Goal: Task Accomplishment & Management: Complete application form

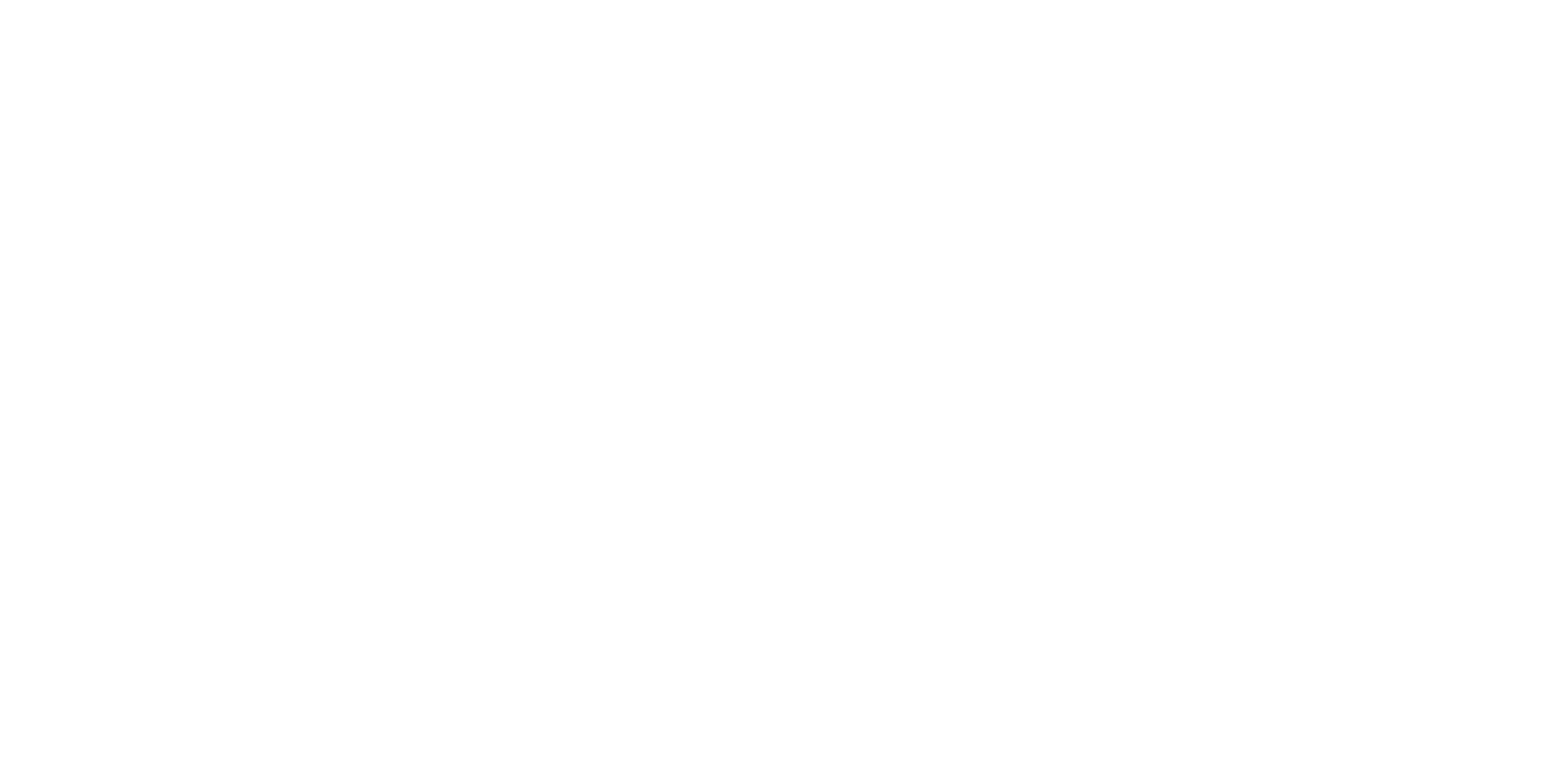
select select "100"
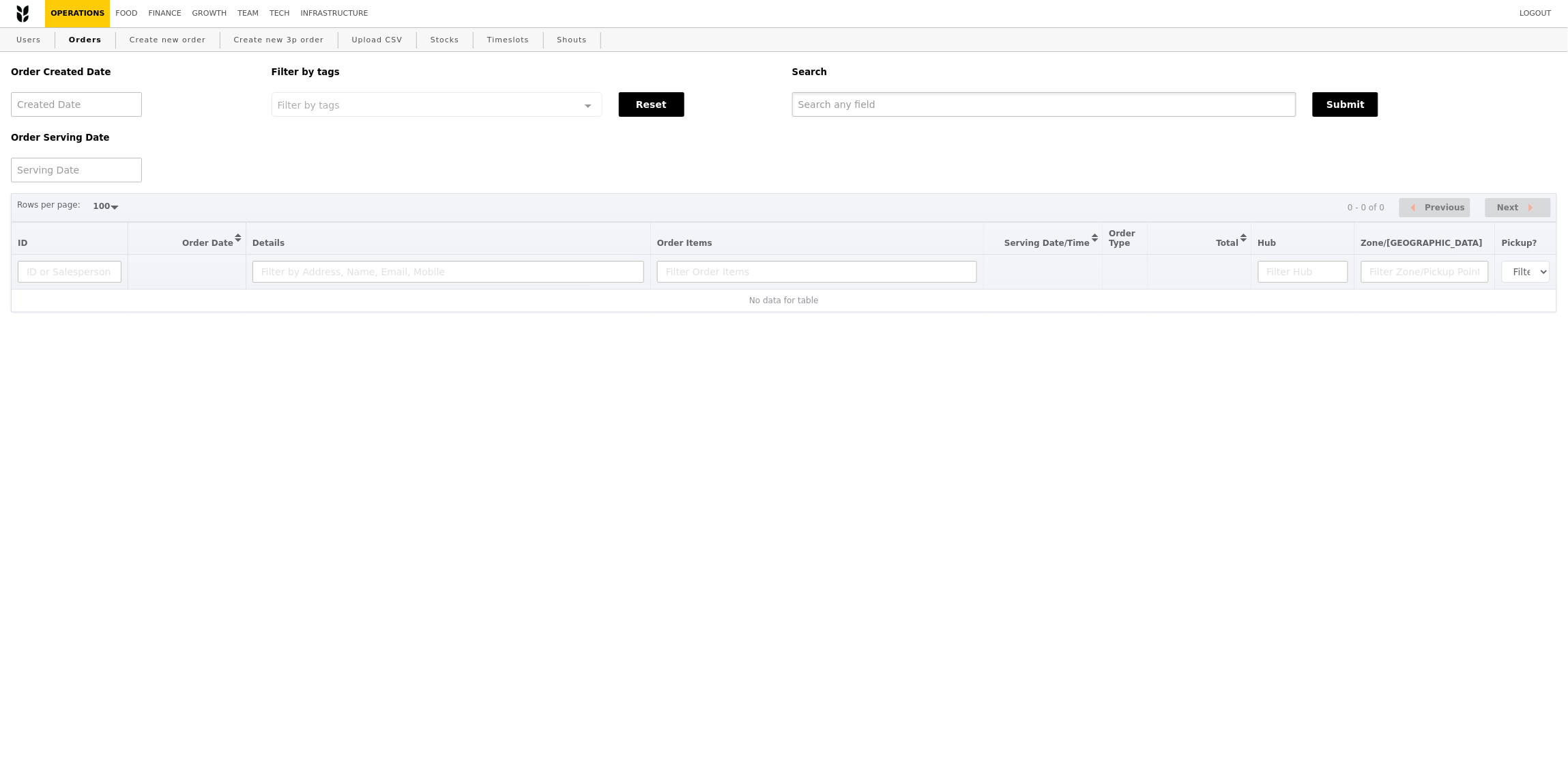
click at [1009, 111] on input "text" at bounding box center [1044, 104] width 504 height 24
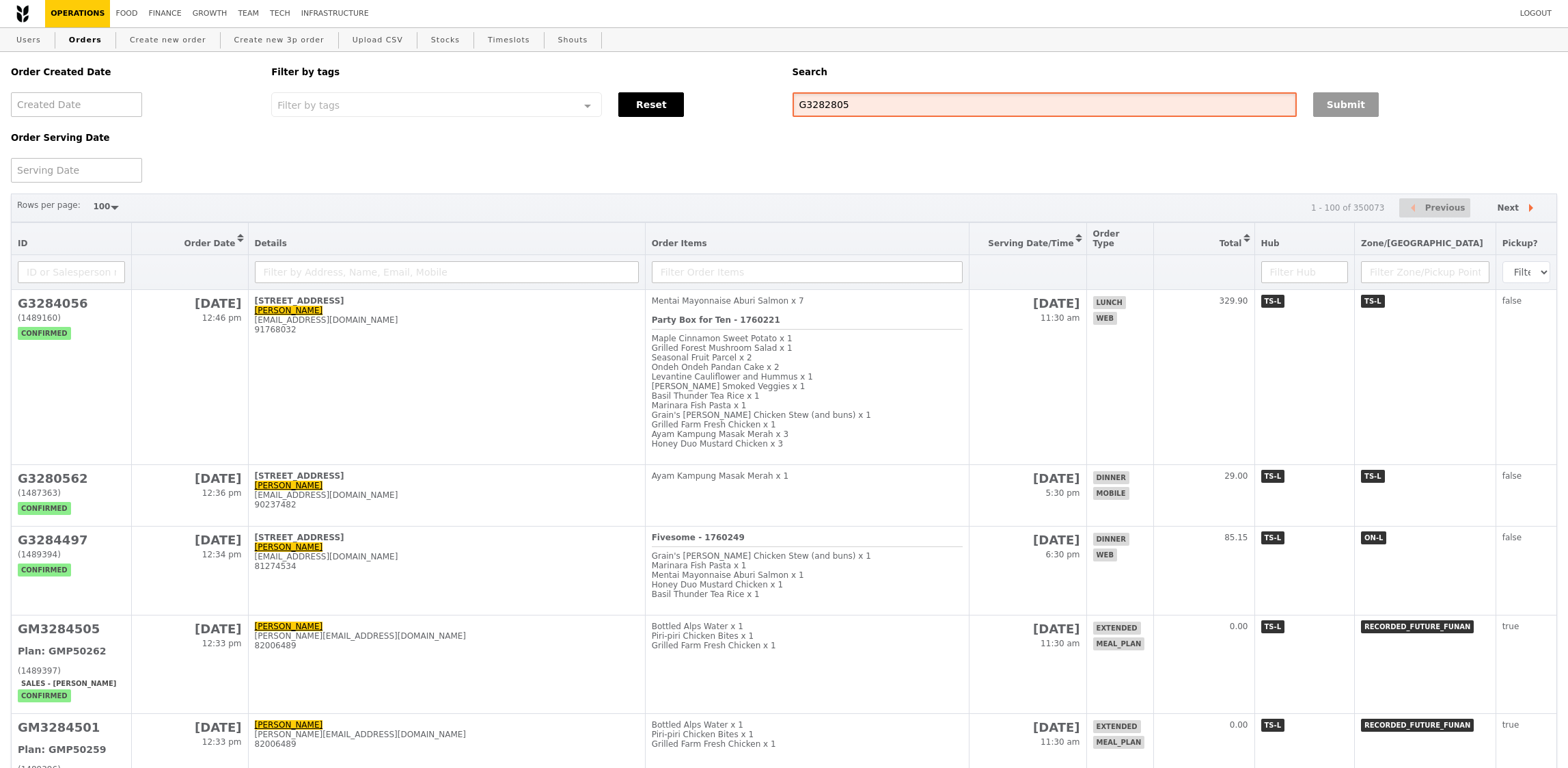
type input "G3282805"
click at [1364, 116] on button "Submit" at bounding box center [1346, 104] width 66 height 25
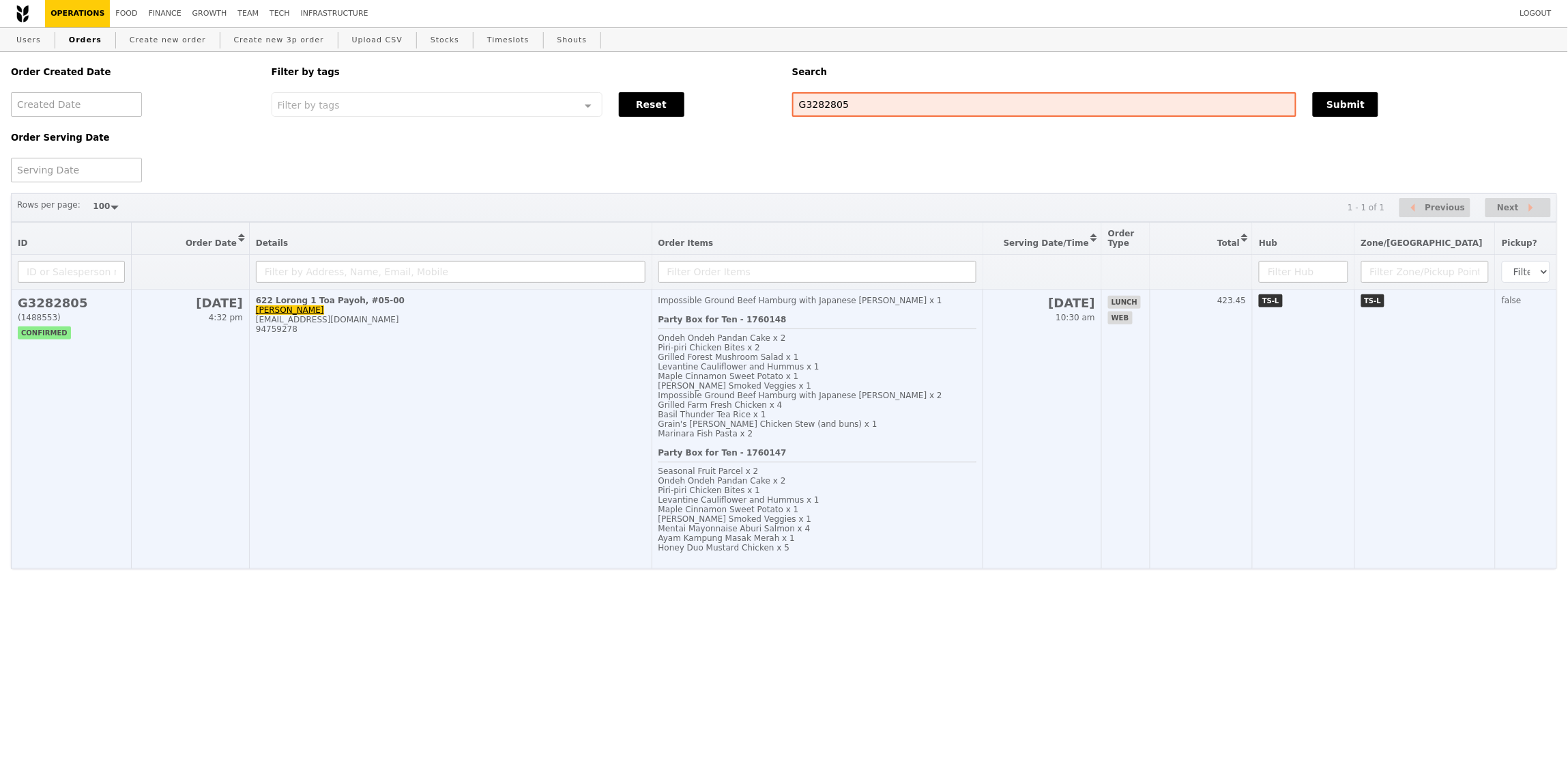
click at [1228, 543] on td "423.45" at bounding box center [1202, 429] width 102 height 280
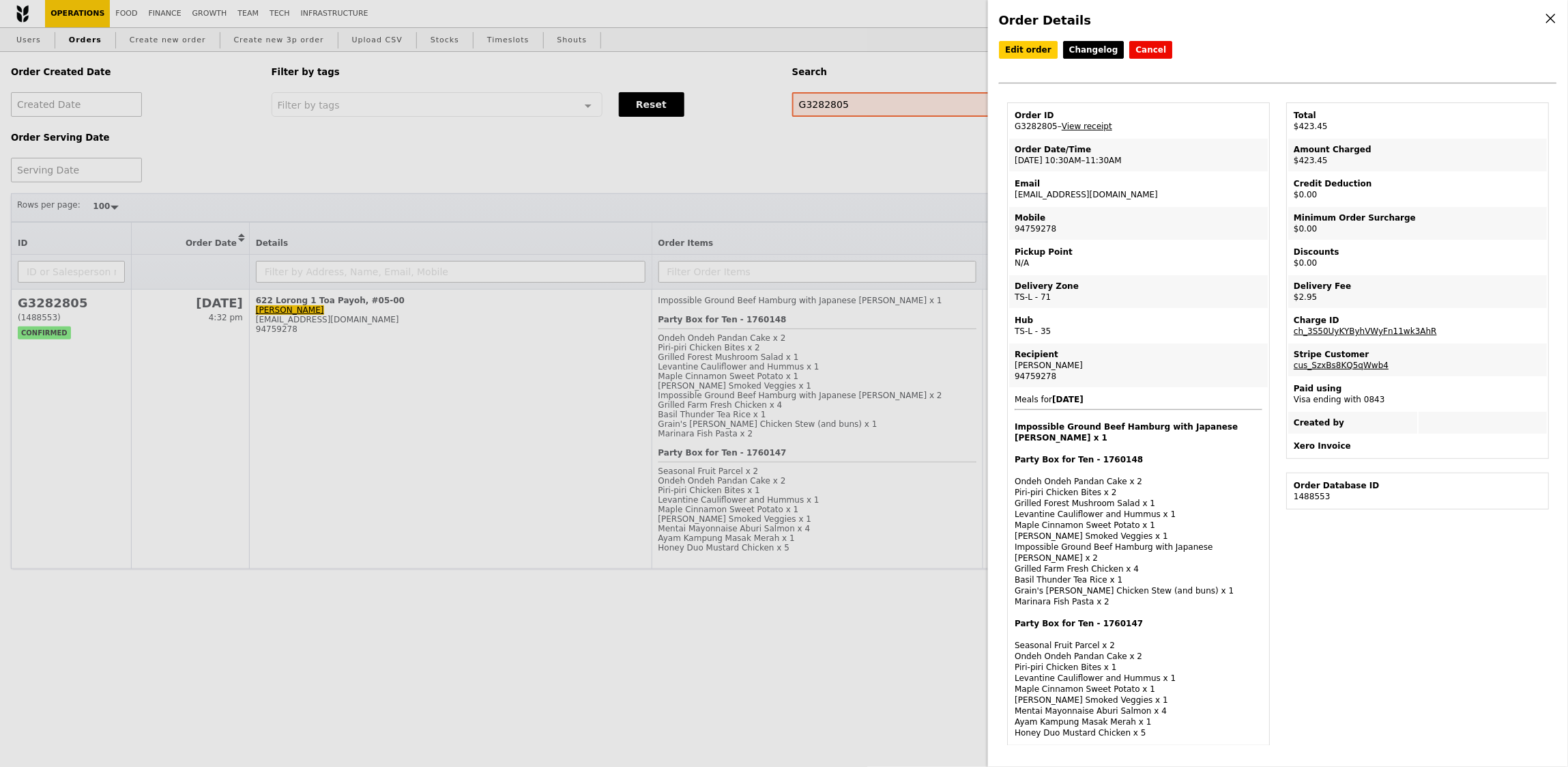
click at [1040, 130] on td "Order ID G3282805 – View receipt" at bounding box center [1138, 121] width 258 height 33
copy td "G3282805"
click at [1091, 195] on td "Email meicia.koh@versuni.com" at bounding box center [1138, 188] width 258 height 33
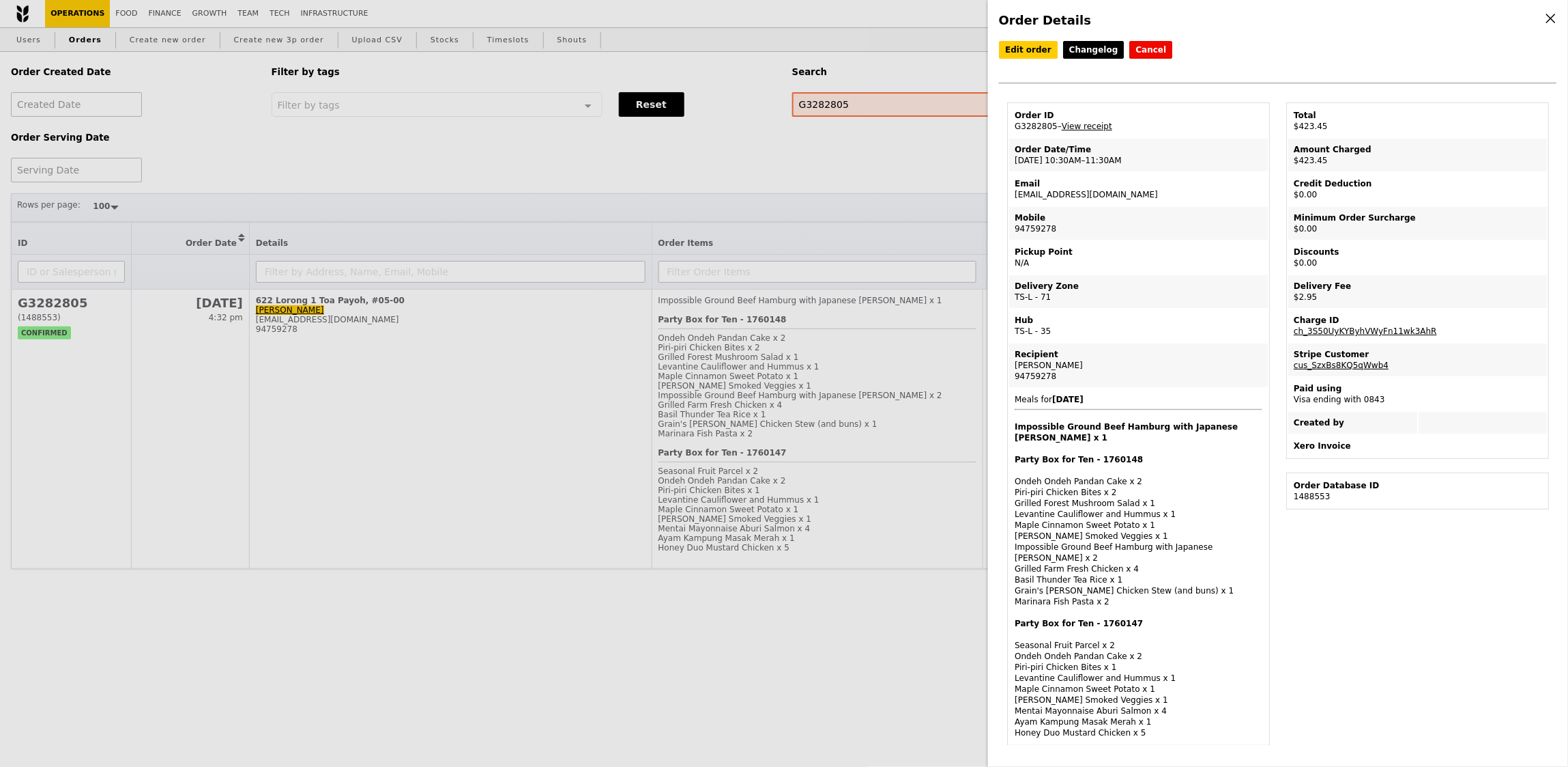
click at [1092, 193] on td "Email meicia.koh@versuni.com" at bounding box center [1138, 188] width 258 height 33
click at [1073, 190] on td "Email meicia.koh@versuni.com" at bounding box center [1138, 188] width 258 height 33
click at [1073, 193] on td "Email meicia.koh@versuni.com" at bounding box center [1138, 188] width 258 height 33
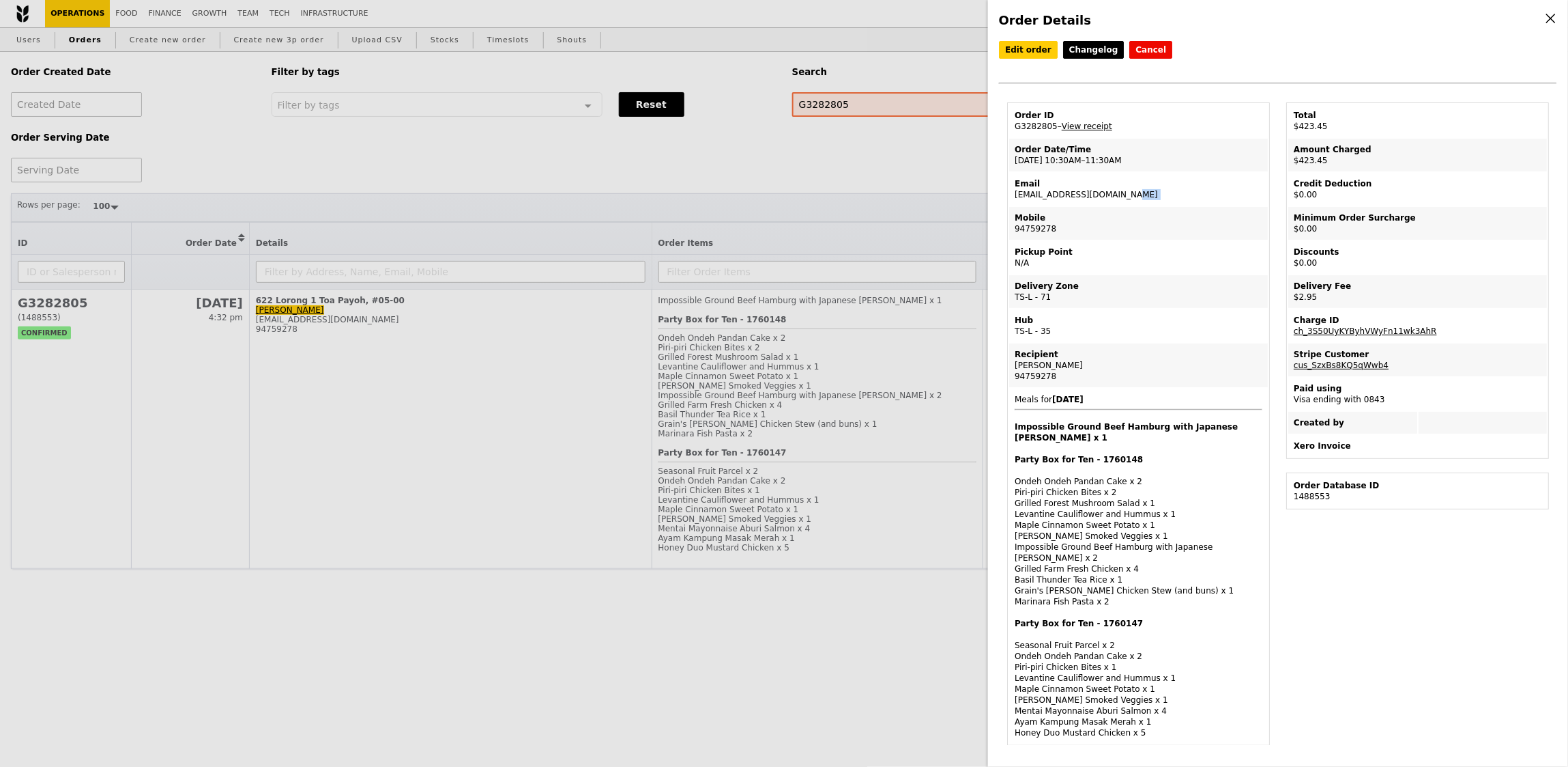
click at [1073, 193] on td "Email meicia.koh@versuni.com" at bounding box center [1138, 188] width 258 height 33
copy td "[EMAIL_ADDRESS][DOMAIN_NAME]"
click at [1117, 426] on h4 "Impossible Ground Beef Hamburg with Japanese [PERSON_NAME] x 1" at bounding box center [1138, 432] width 247 height 22
drag, startPoint x: 1064, startPoint y: 424, endPoint x: 1239, endPoint y: 423, distance: 175.0
click at [1239, 423] on h4 "Impossible Ground Beef Hamburg with Japanese [PERSON_NAME] x 1" at bounding box center [1138, 432] width 247 height 22
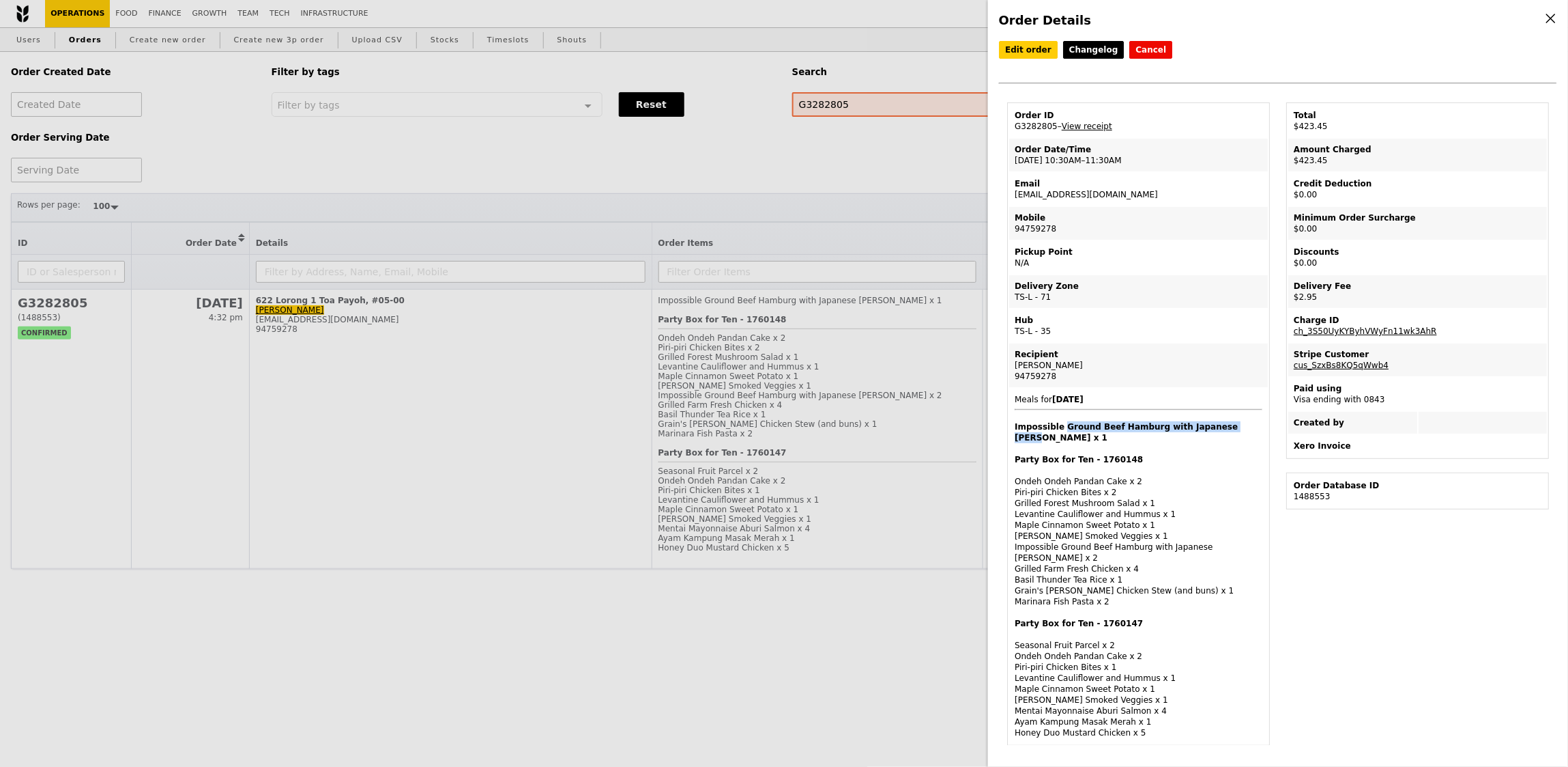
copy h4 "Ground Beef Hamburg with Japanese Curry"
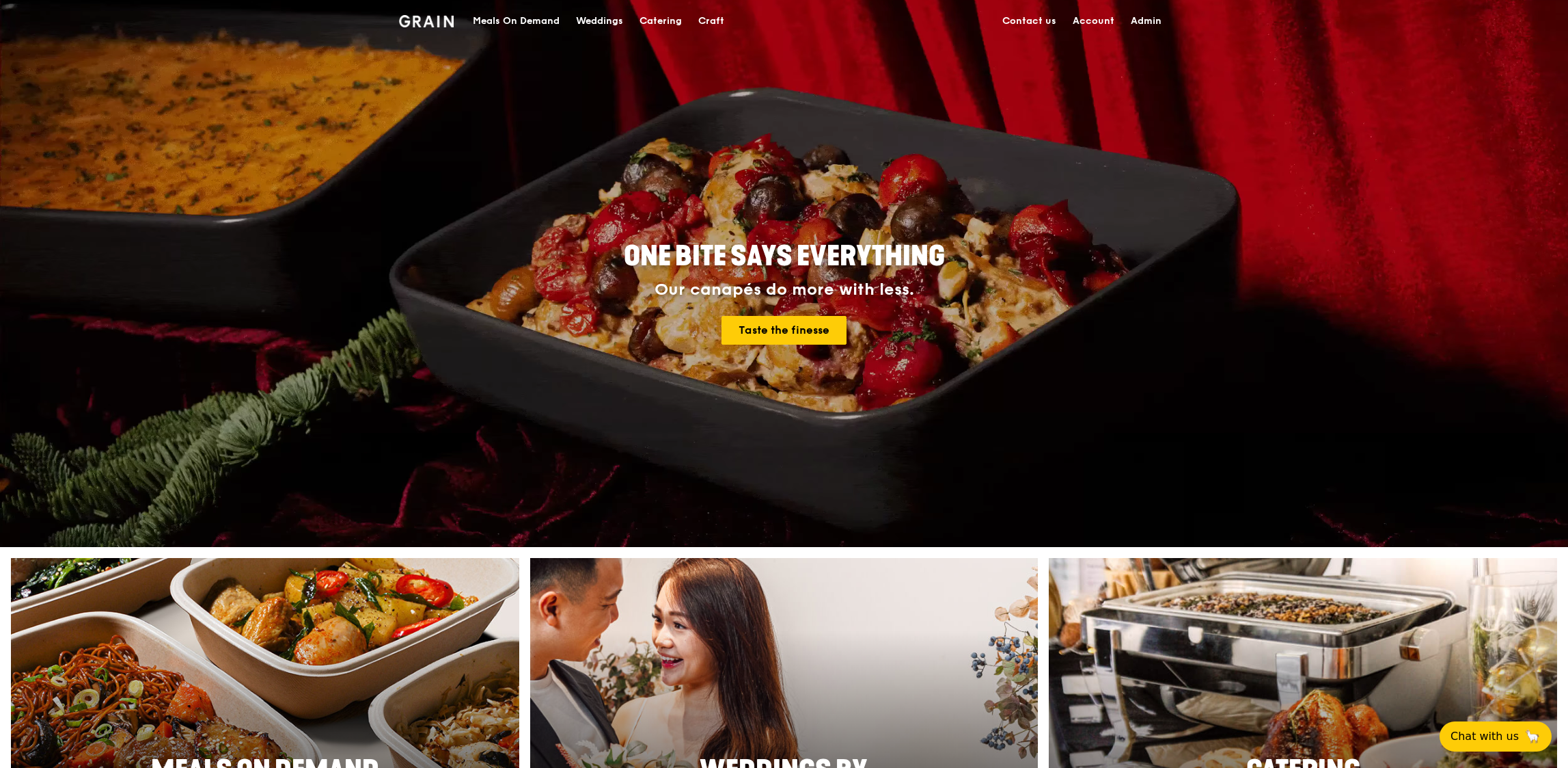
click at [523, 27] on div "Meals On Demand" at bounding box center [516, 21] width 87 height 41
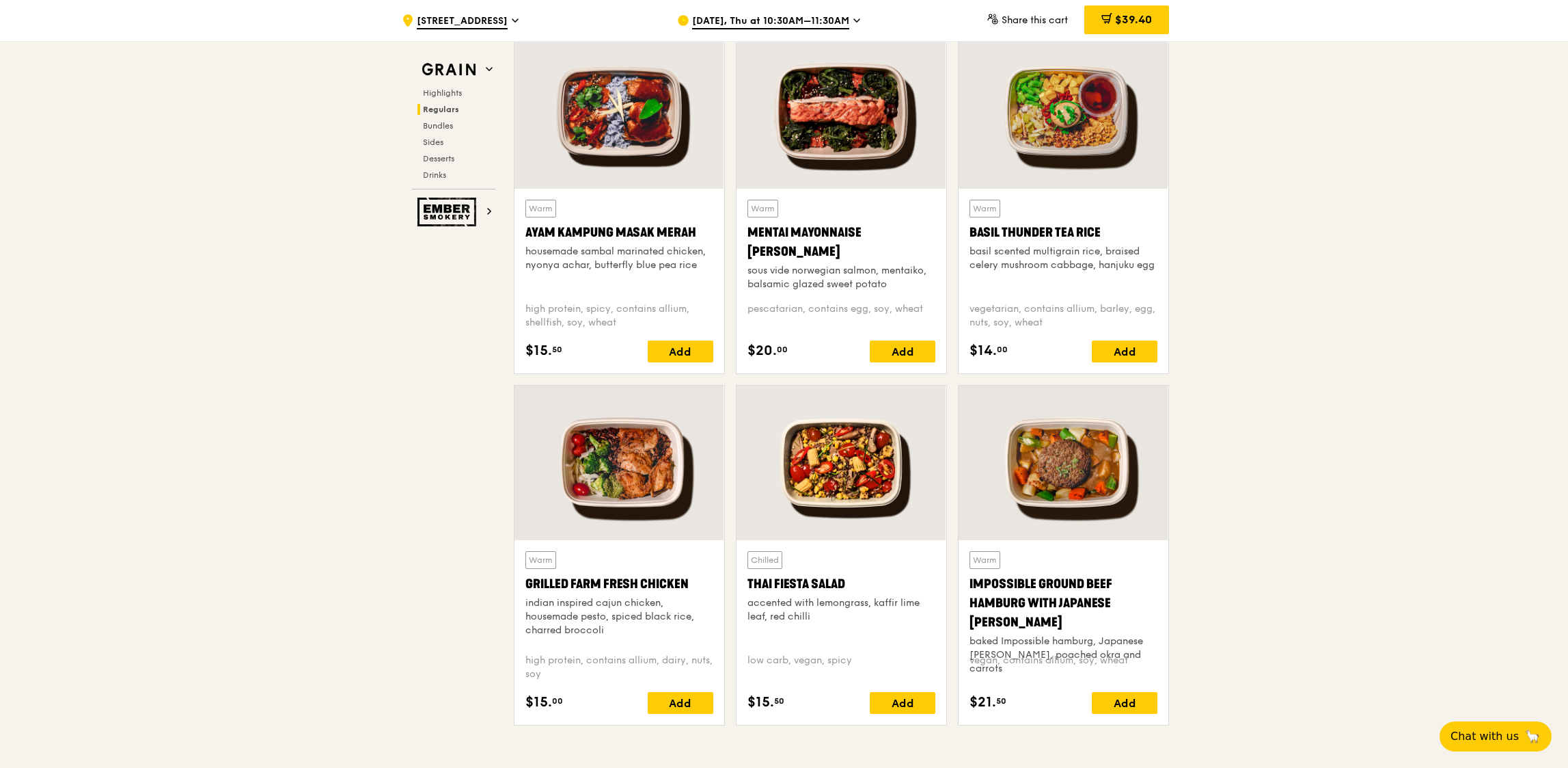
scroll to position [1350, 0]
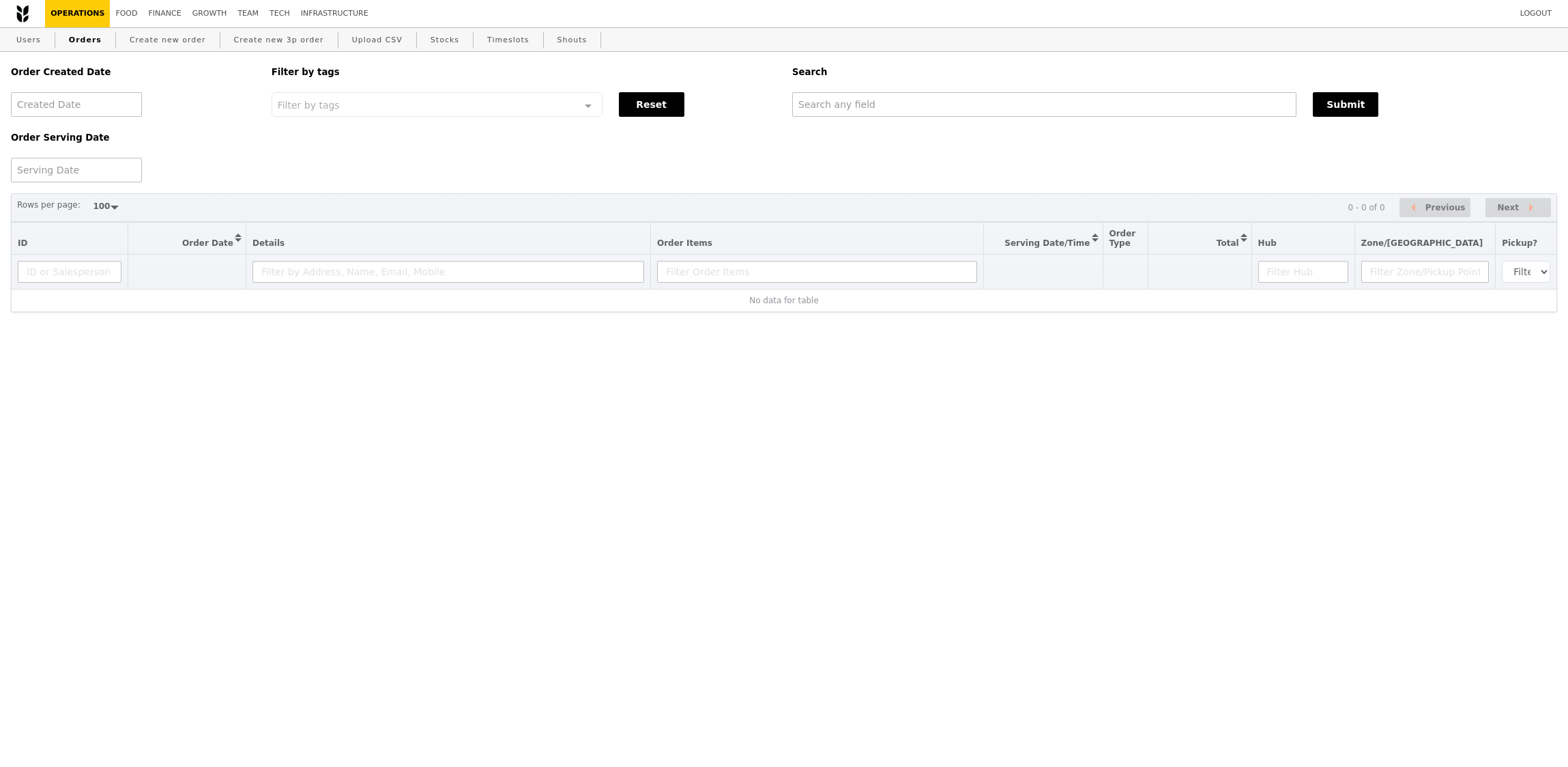
select select "100"
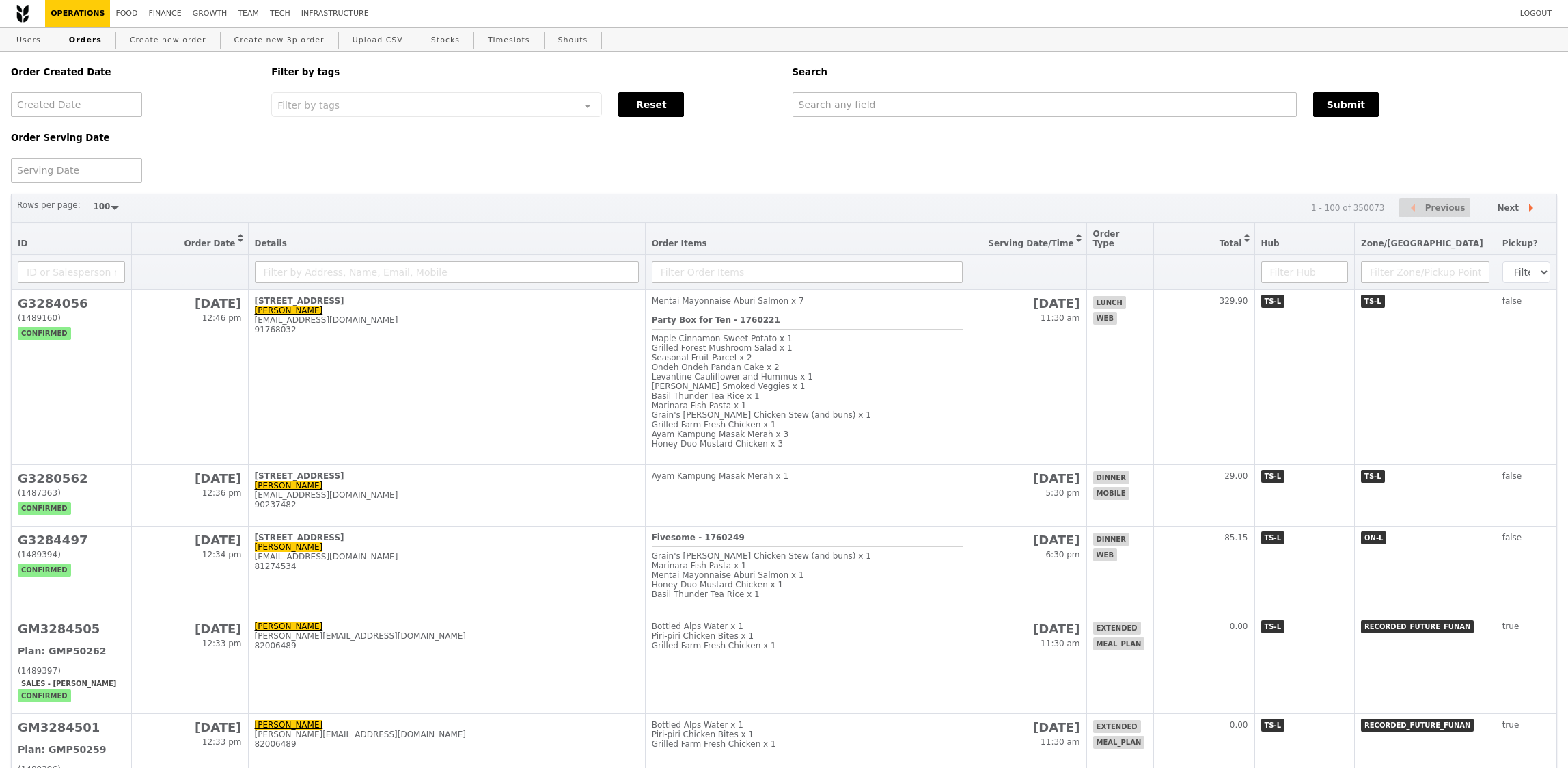
click at [918, 118] on div "Order Created Date Order Serving Date Filter by tags Filter by tags Meal_Plan W…" at bounding box center [784, 117] width 1562 height 130
click at [917, 112] on input "text" at bounding box center [1045, 104] width 504 height 25
paste input "[PERSON_NAME][EMAIL_ADDRESS][PERSON_NAME][DOMAIN_NAME]"
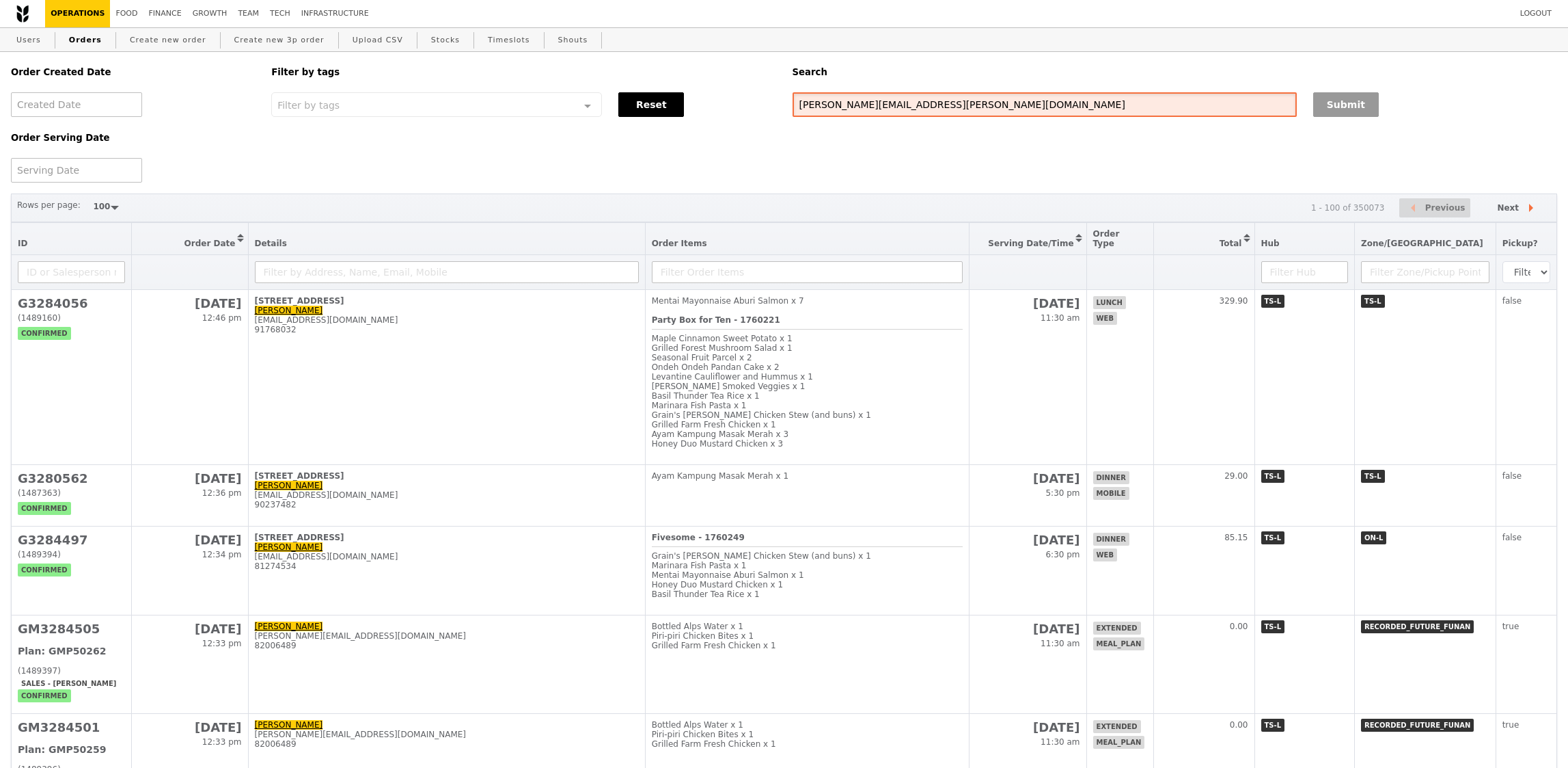
type input "[PERSON_NAME][EMAIL_ADDRESS][PERSON_NAME][DOMAIN_NAME]"
click at [1377, 96] on button "Submit" at bounding box center [1346, 104] width 66 height 25
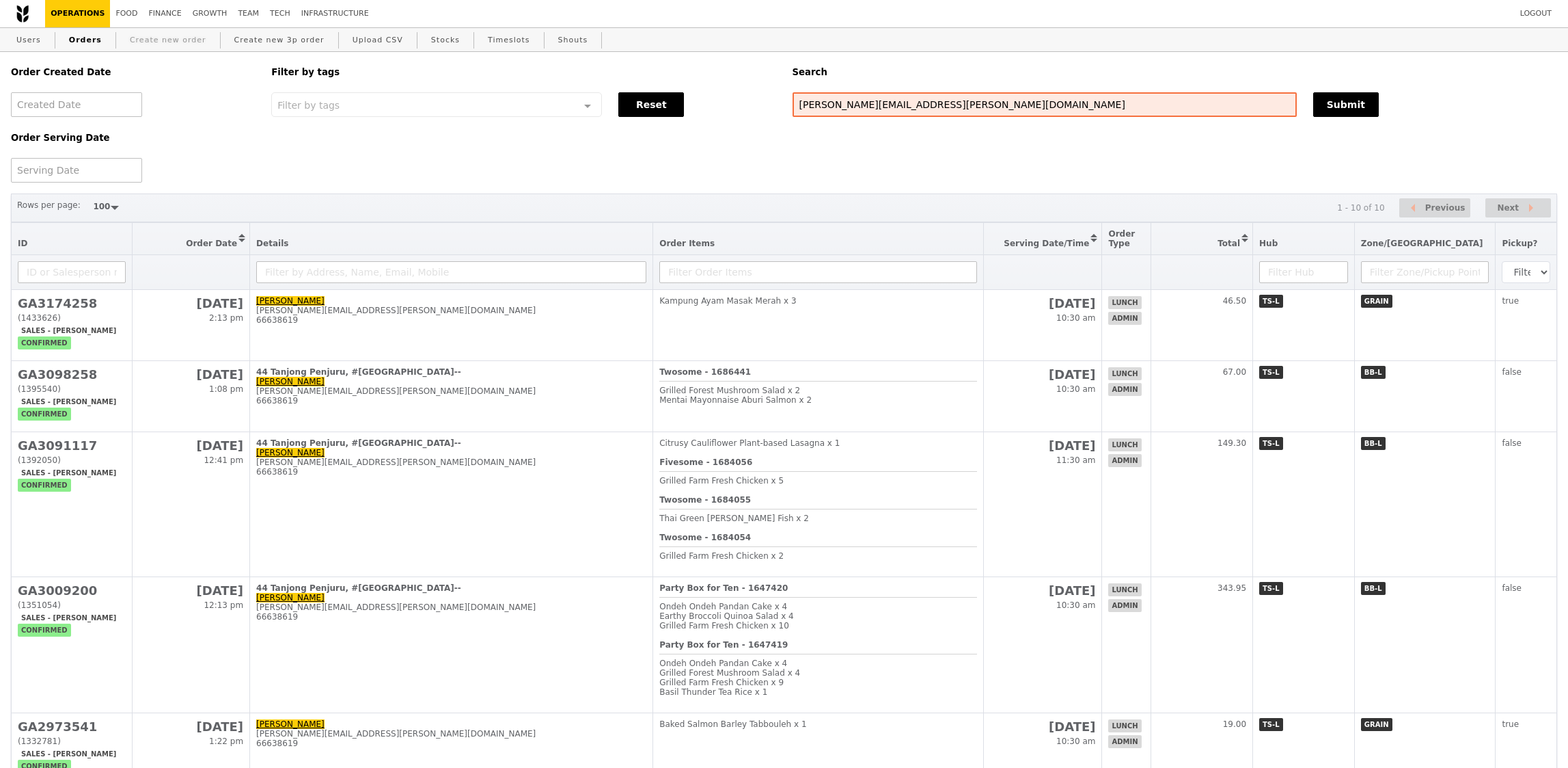
click at [178, 41] on link "Create new order" at bounding box center [167, 40] width 87 height 25
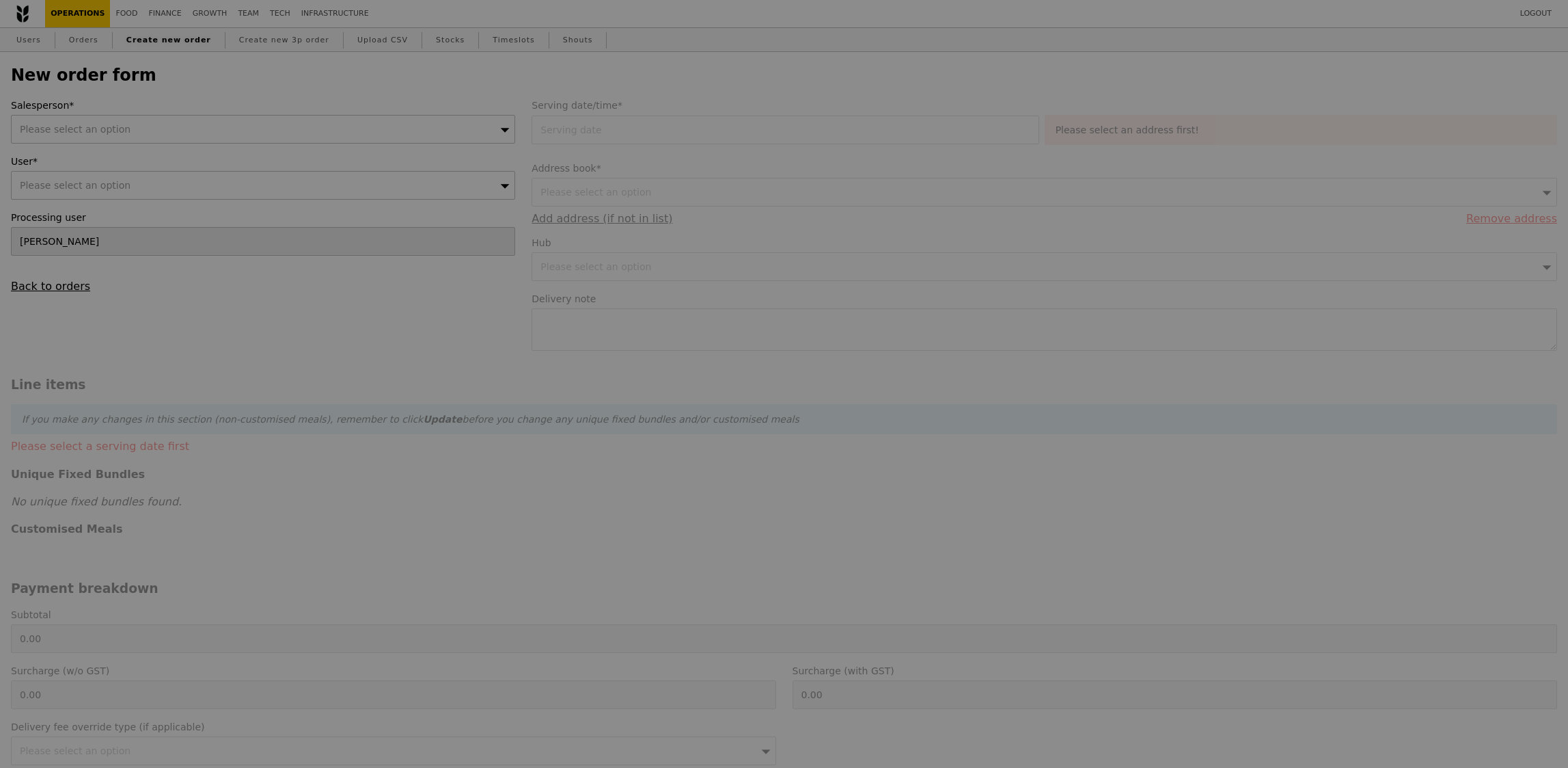
type input "Confirm"
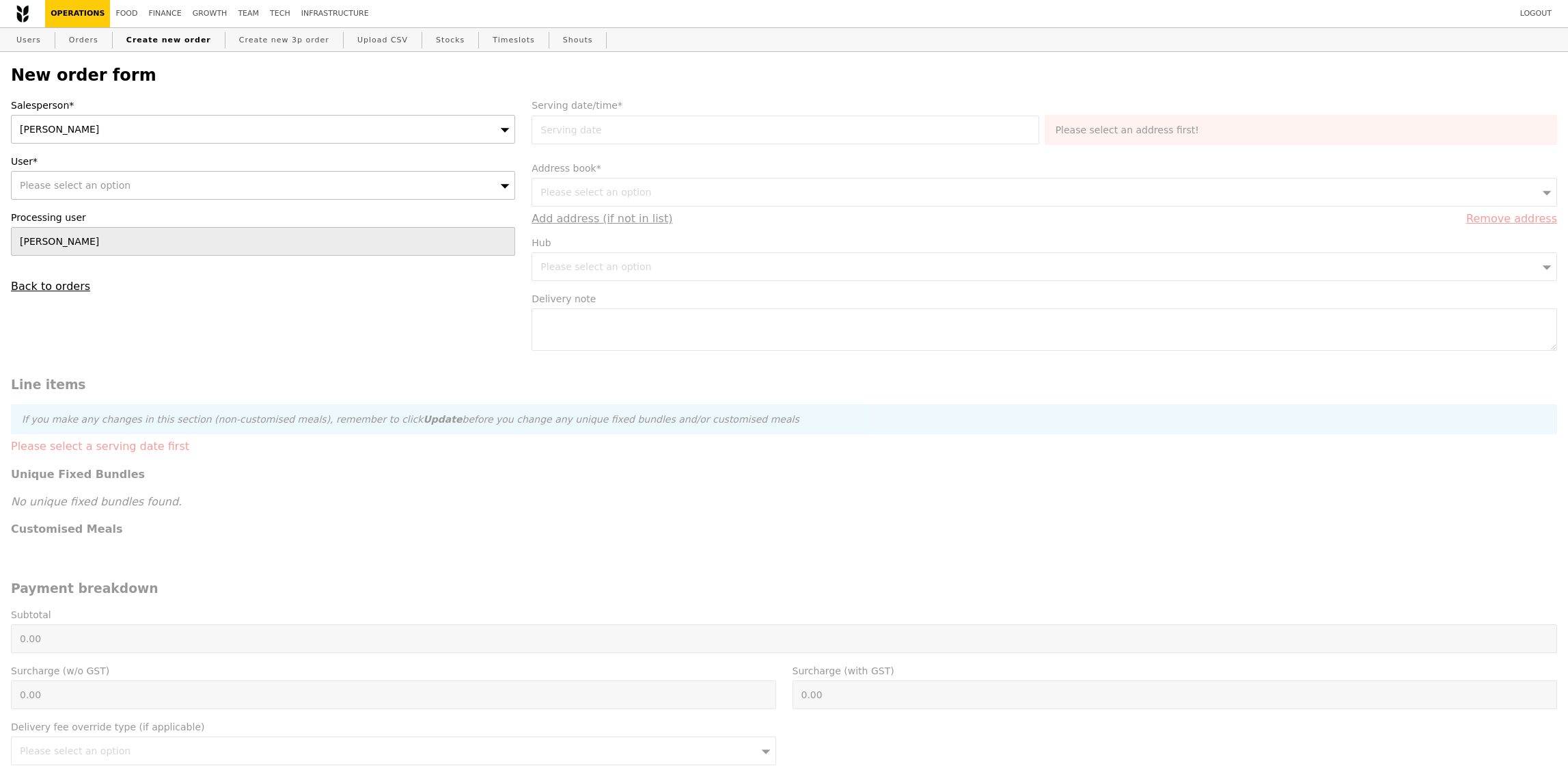
click at [130, 119] on div "[PERSON_NAME]" at bounding box center [263, 129] width 504 height 29
type input "[PERSON_NAME]"
click at [102, 192] on div "Please select an option" at bounding box center [263, 185] width 504 height 29
type input "[PERSON_NAME][EMAIL_ADDRESS][PERSON_NAME][DOMAIN_NAME]"
type input "Confirm"
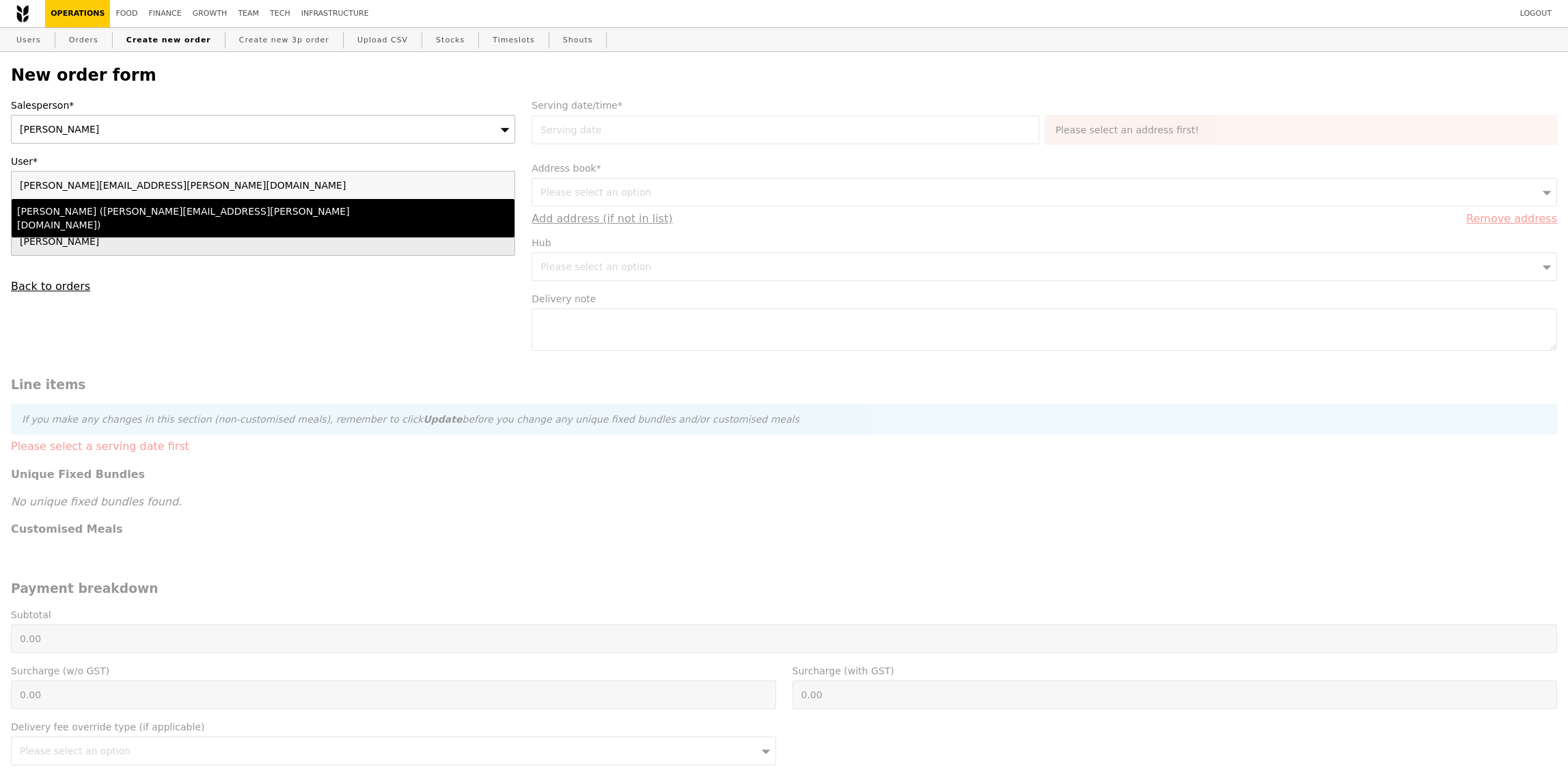
type input "[PERSON_NAME][EMAIL_ADDRESS][PERSON_NAME][DOMAIN_NAME]"
click at [107, 212] on div "[PERSON_NAME] ([PERSON_NAME][EMAIL_ADDRESS][PERSON_NAME][DOMAIN_NAME])" at bounding box center [201, 218] width 369 height 27
type input "Loading..."
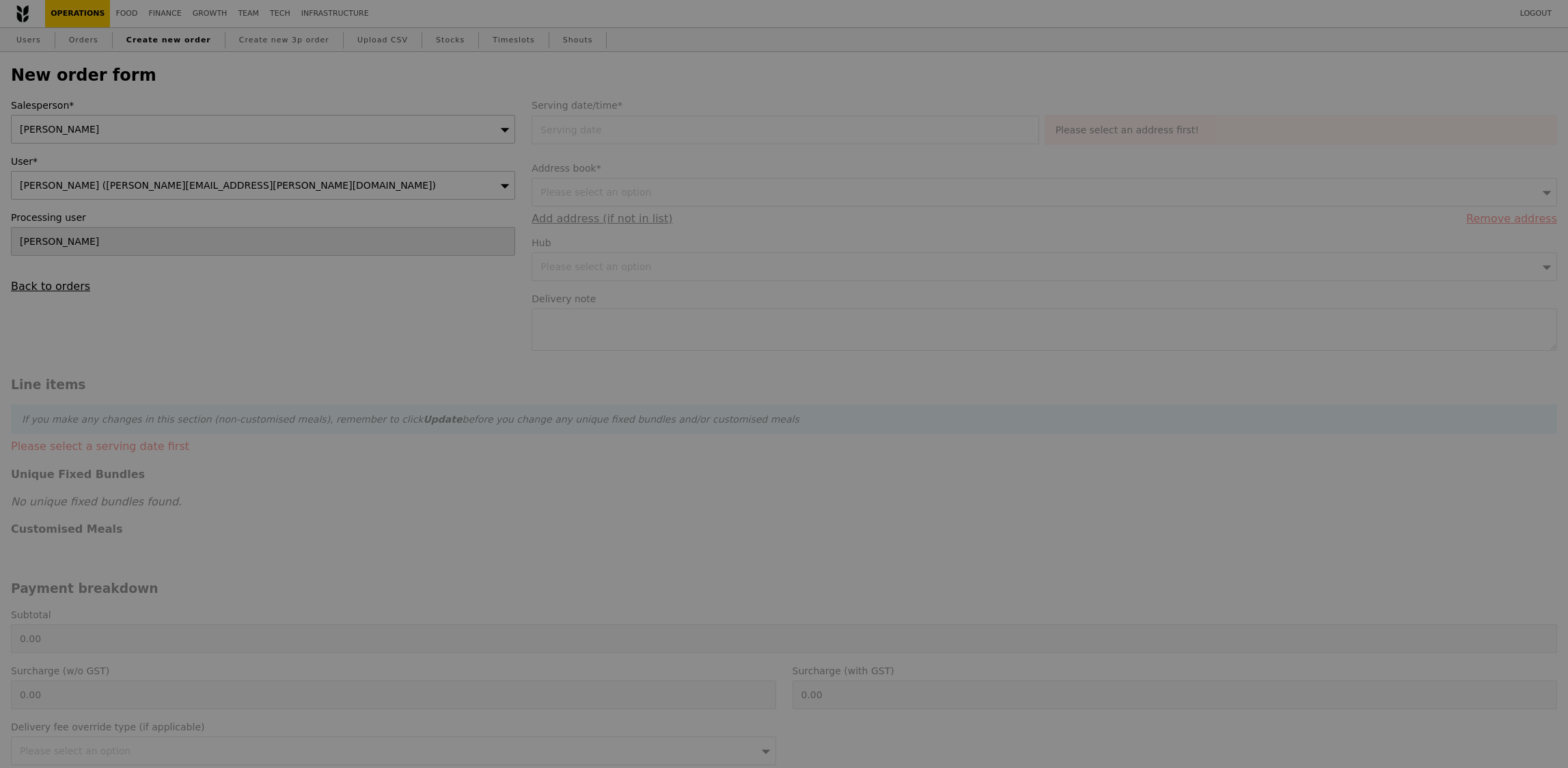
type input "13.76"
type input "15.00"
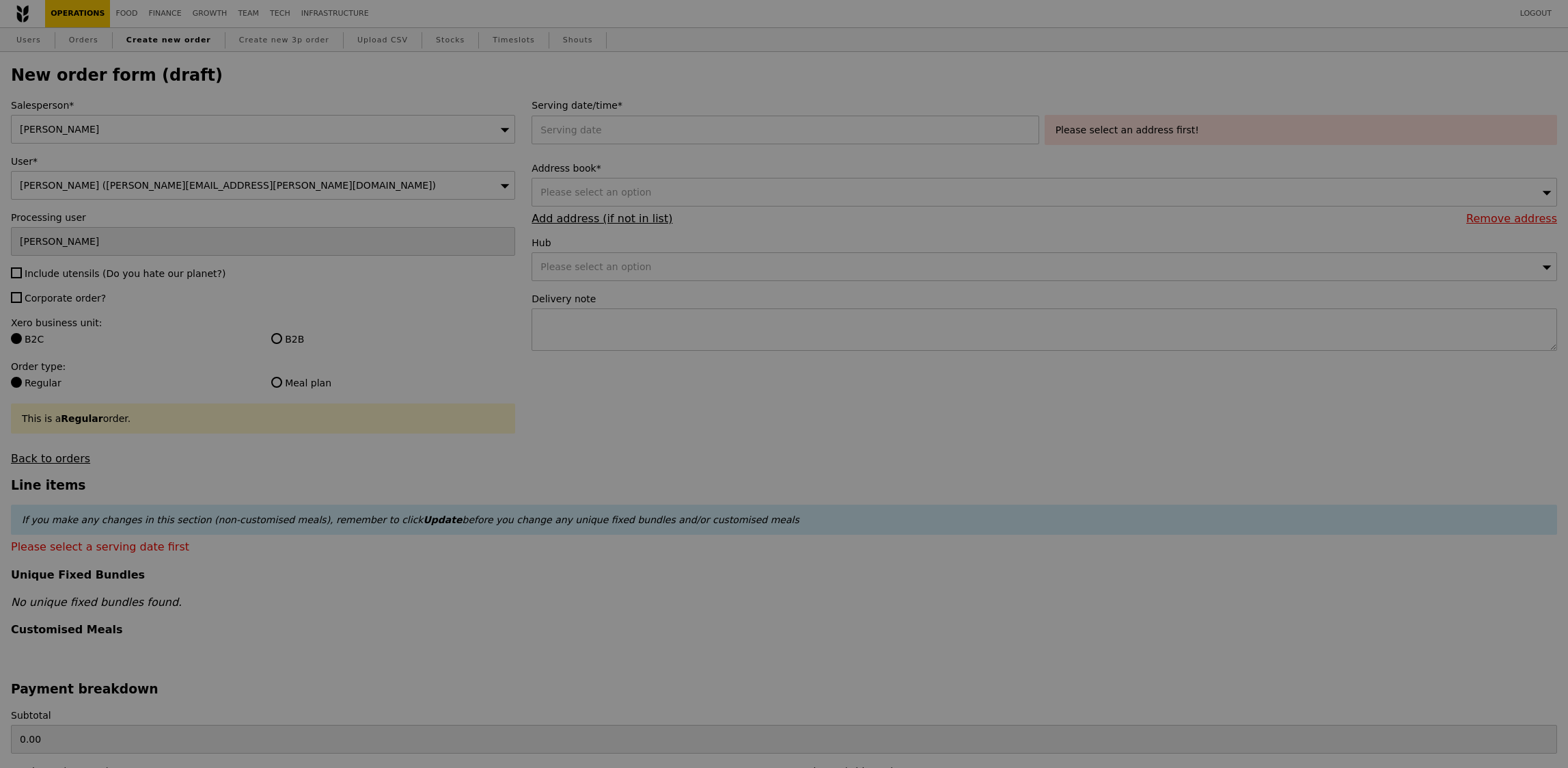
type input "Confirm"
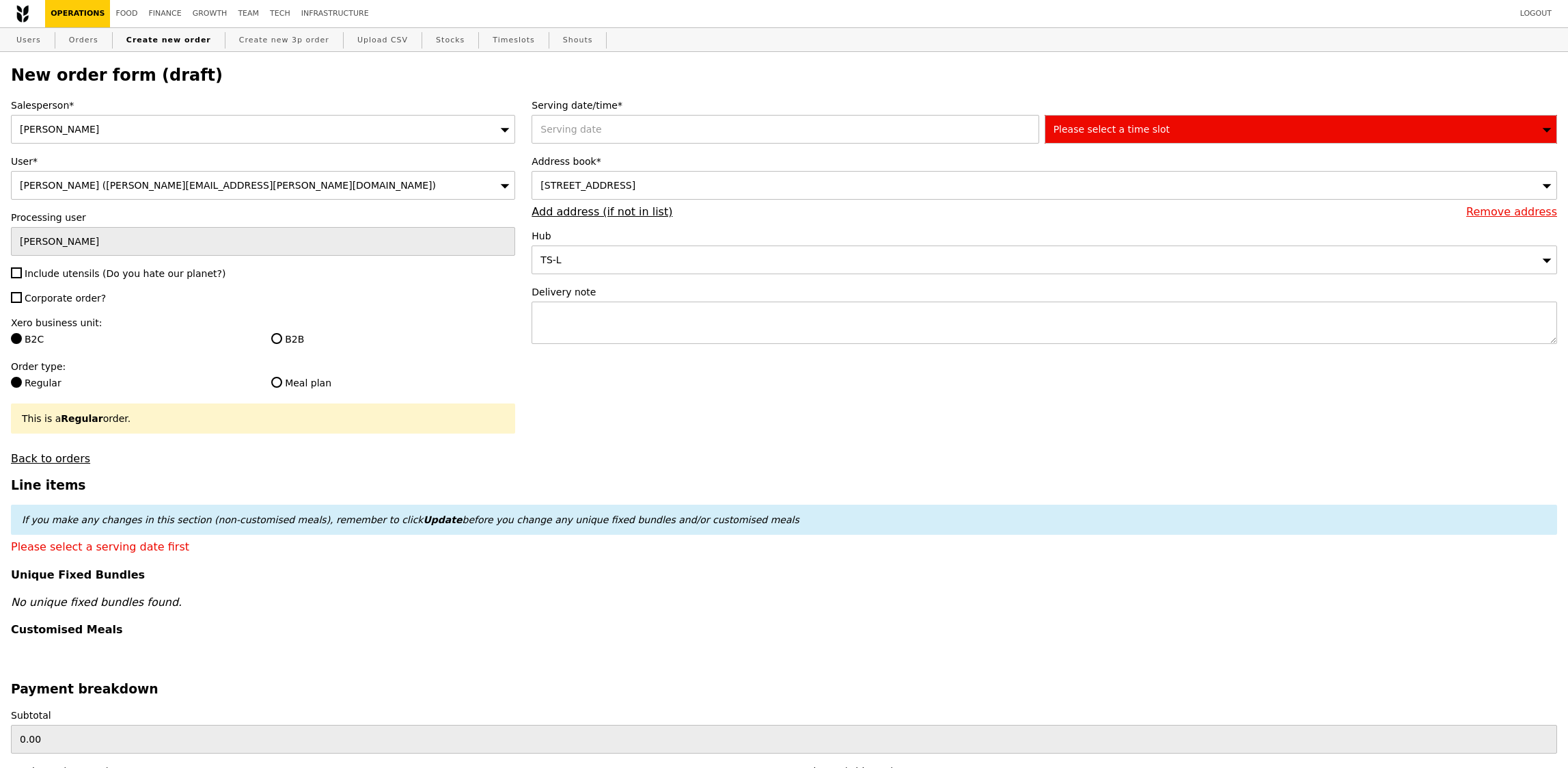
click at [73, 283] on div "Salesperson* [PERSON_NAME] User* [PERSON_NAME] ([PERSON_NAME][EMAIL_ADDRESS][PE…" at bounding box center [263, 281] width 521 height 366
click at [81, 272] on span "Include utensils (Do you hate our planet?)" at bounding box center [125, 273] width 201 height 11
click at [22, 272] on input "Include utensils (Do you hate our planet?)" at bounding box center [16, 272] width 11 height 11
checkbox input "true"
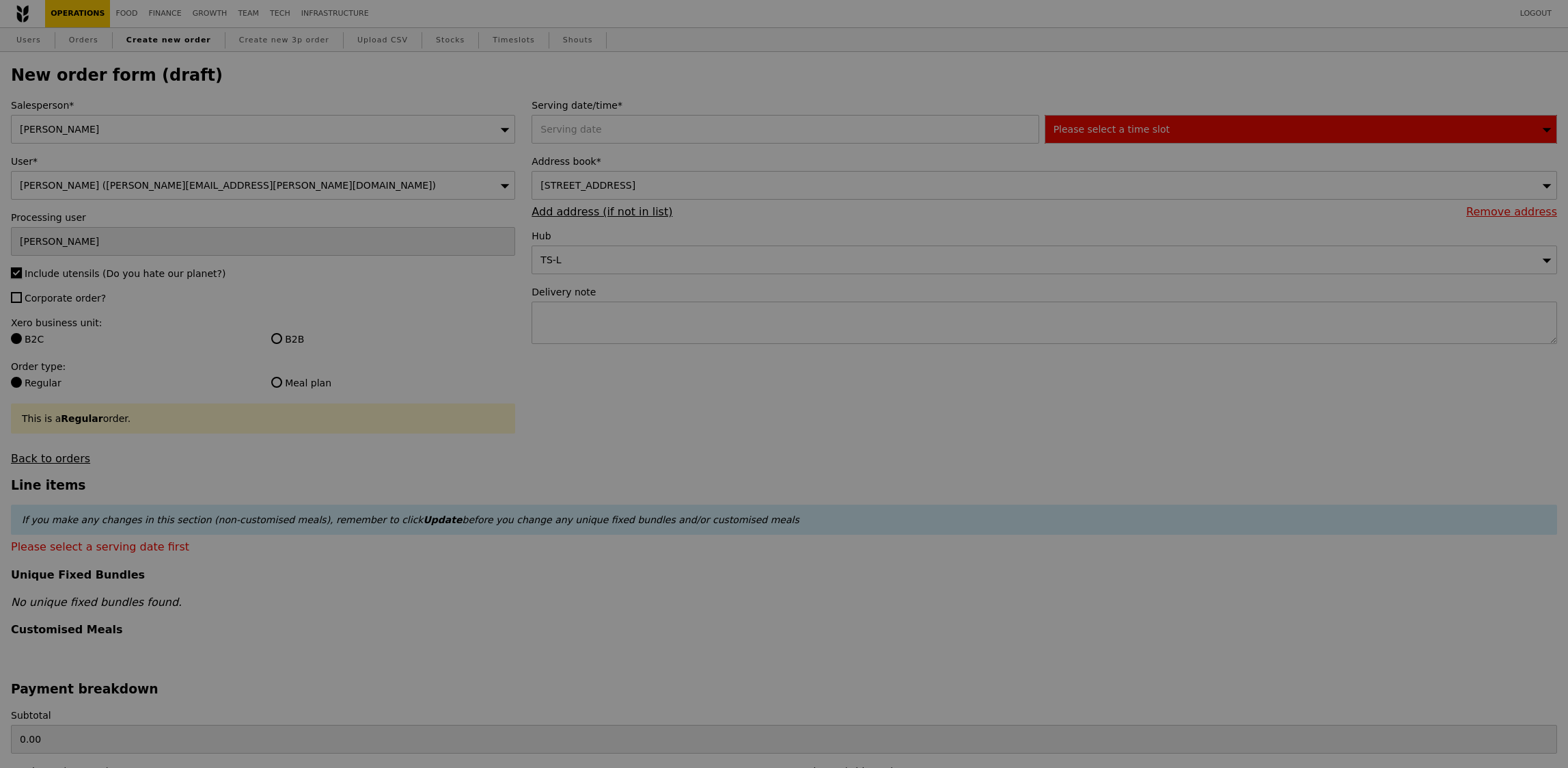
type input "Confirm"
click at [62, 295] on span "Corporate order?" at bounding box center [65, 298] width 81 height 11
click at [22, 295] on input "Corporate order?" at bounding box center [16, 297] width 11 height 11
checkbox input "true"
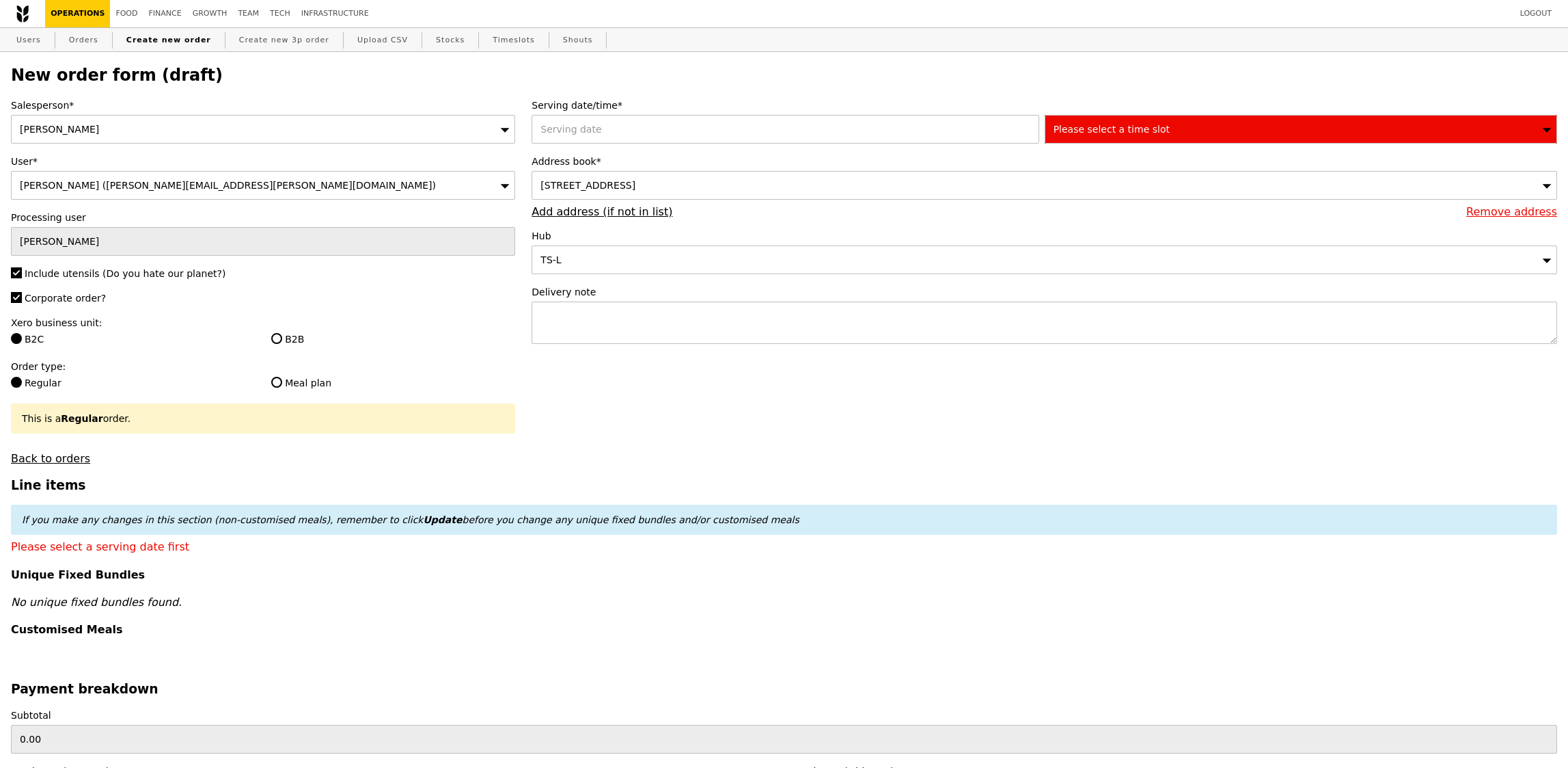
click at [296, 330] on label "Xero business unit:" at bounding box center [263, 322] width 504 height 14
click at [292, 333] on label "B2B" at bounding box center [393, 339] width 244 height 14
click at [282, 333] on input "B2B" at bounding box center [276, 338] width 11 height 11
radio input "true"
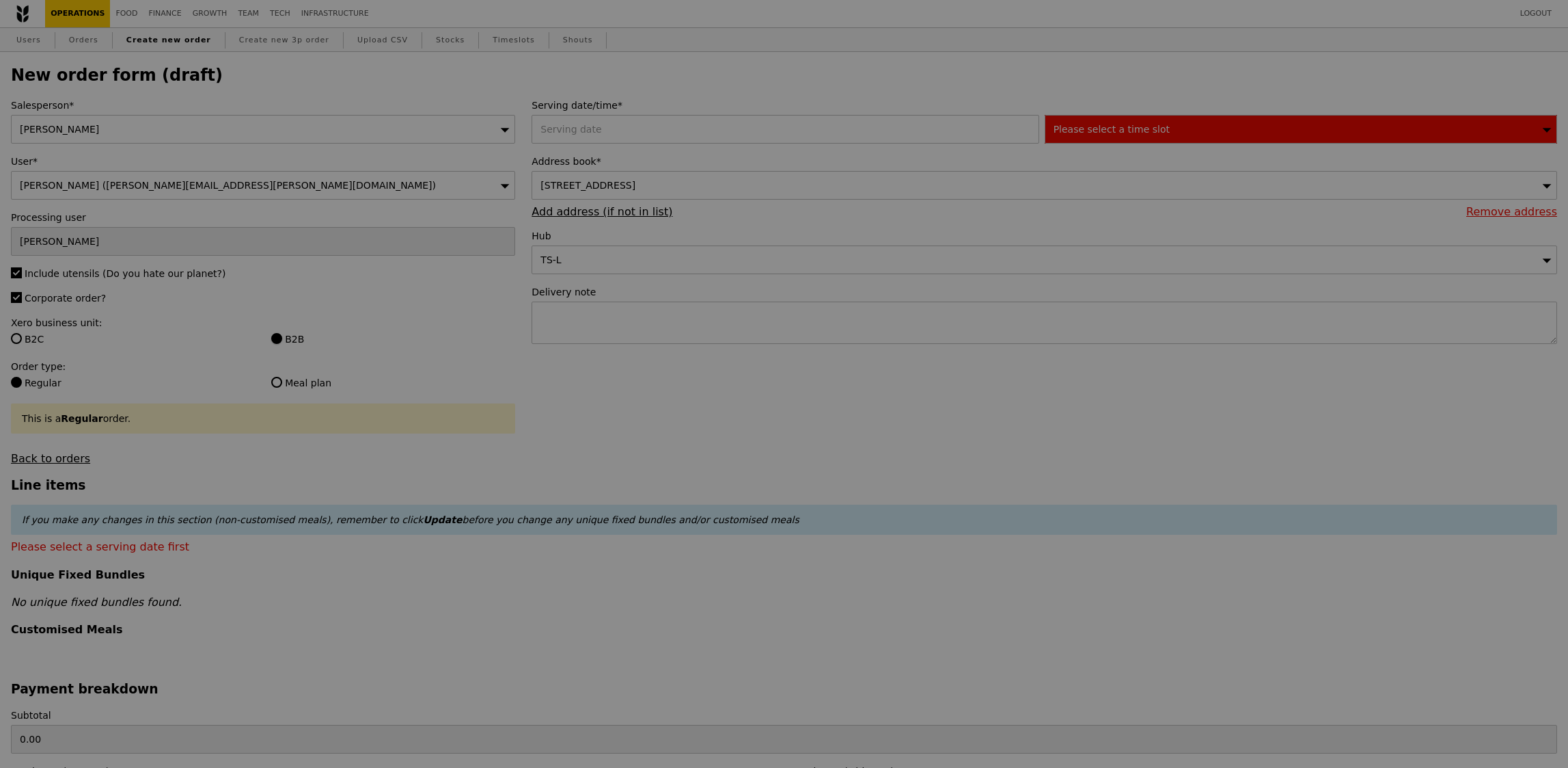
type input "Confirm"
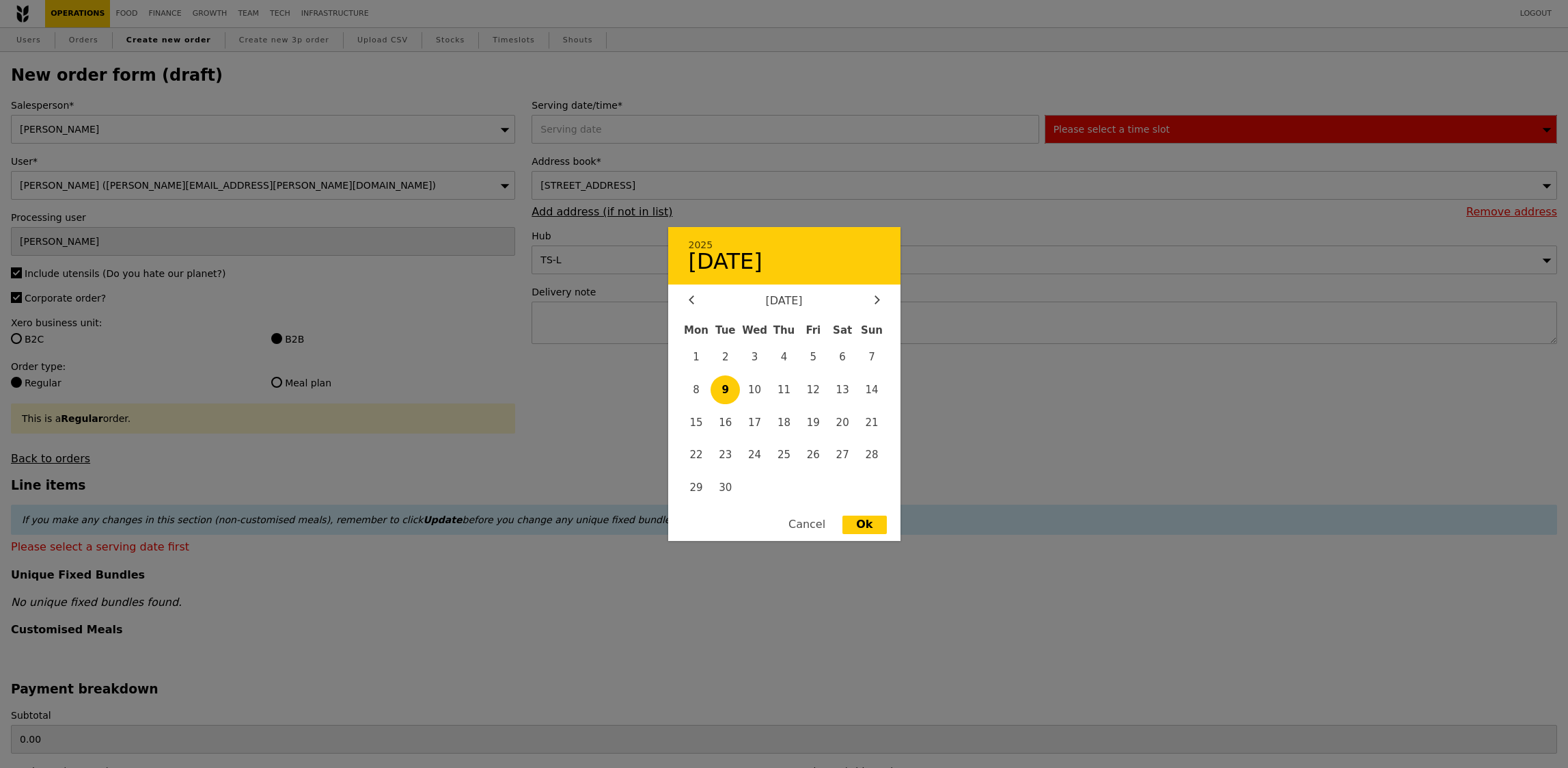
click at [629, 131] on div "2025 September [DATE] Tue Wed Thu Fri Sat Sun 1 2 3 4 5 6 7 8 9 10 11 12 13 14 …" at bounding box center [788, 129] width 512 height 29
click at [747, 391] on span "10" at bounding box center [754, 390] width 30 height 30
type input "[DATE]"
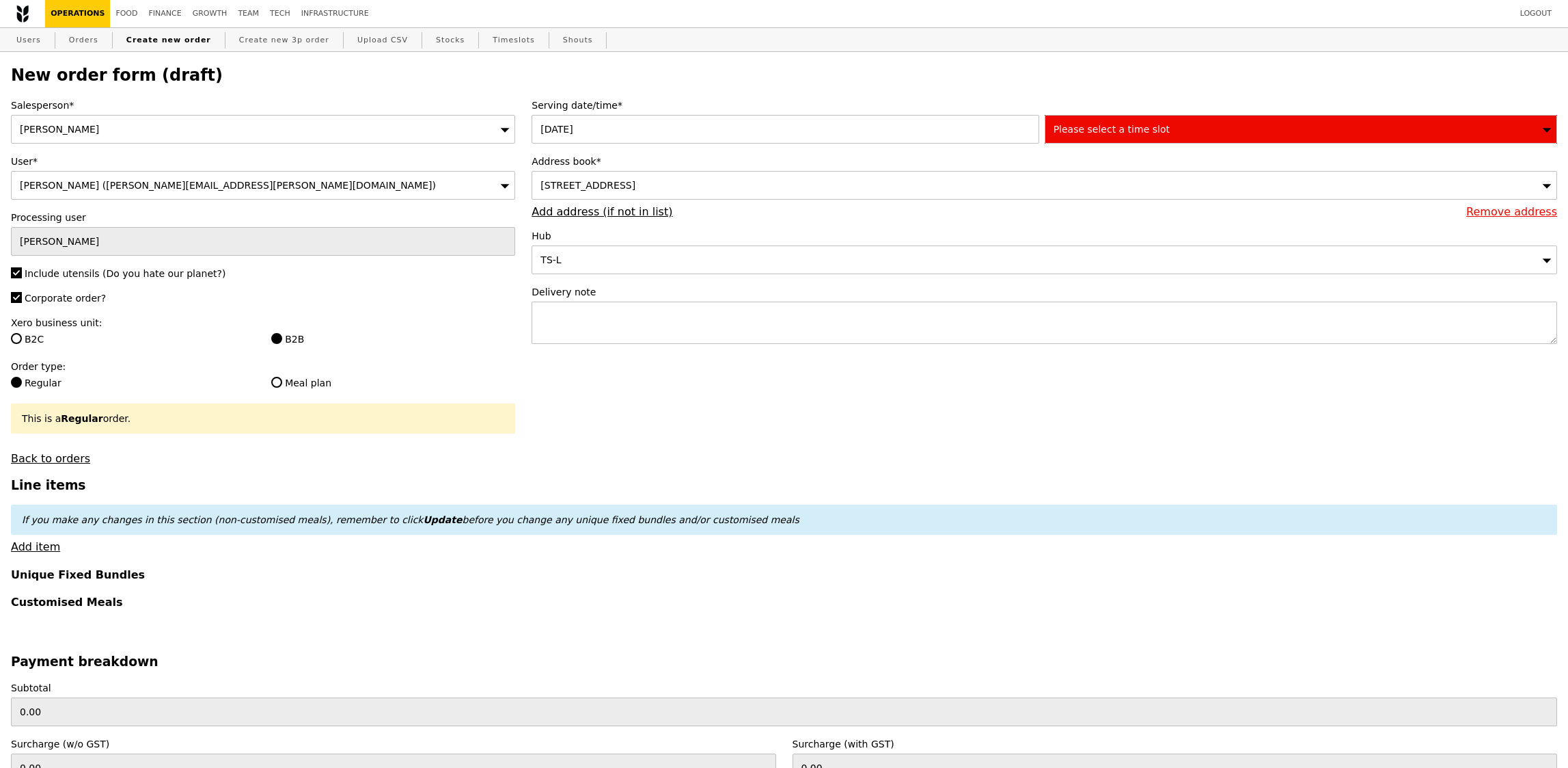
type input "Confirm"
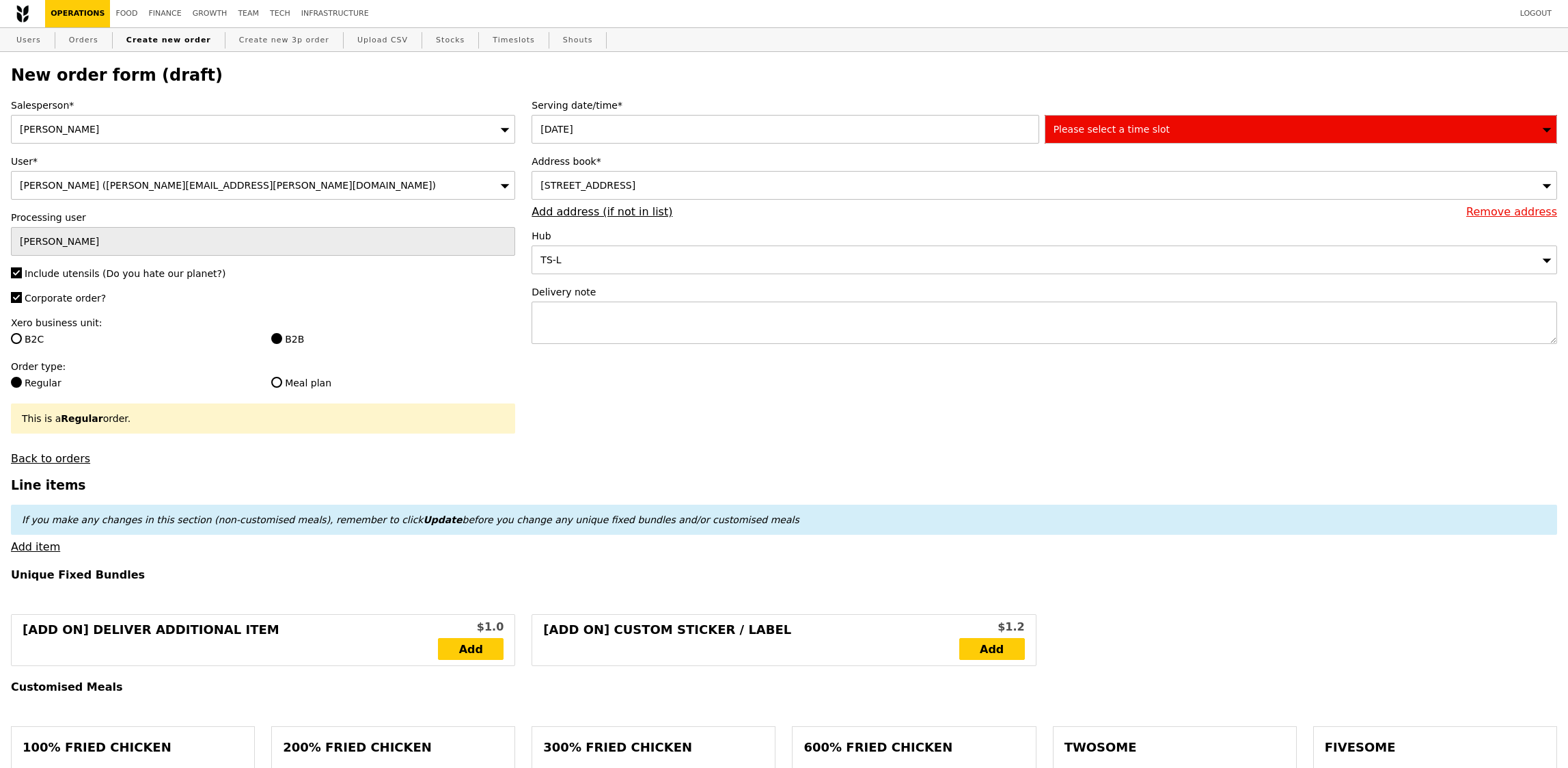
click at [1168, 113] on div "Serving date/time* [DATE] Please select a time slot" at bounding box center [1044, 120] width 1025 height 45
click at [1168, 119] on div "Please select a time slot" at bounding box center [1301, 129] width 512 height 29
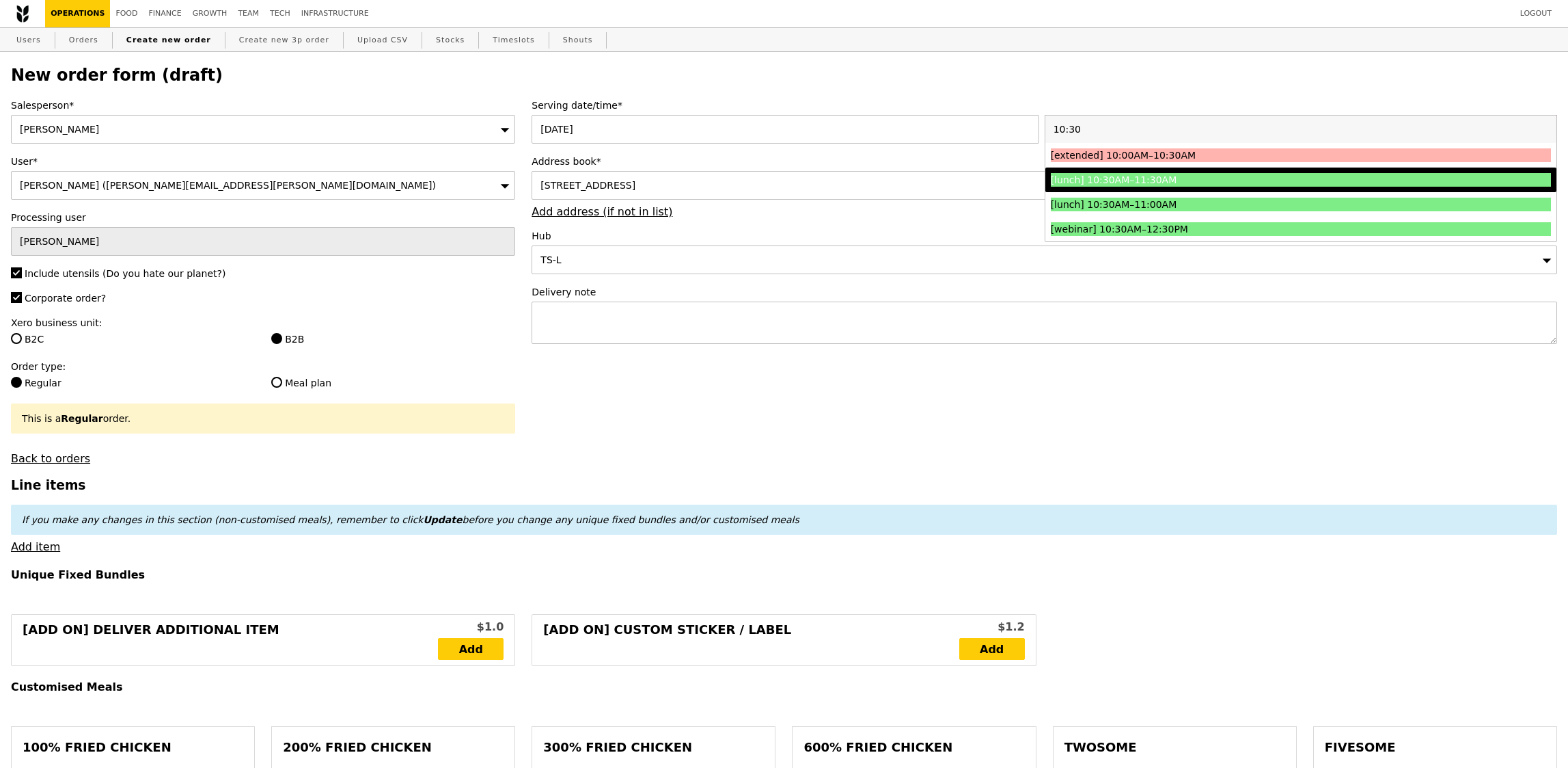
type input "10:30"
click at [1176, 180] on div "[lunch] 10:30AM–11:30AM" at bounding box center [1238, 179] width 375 height 14
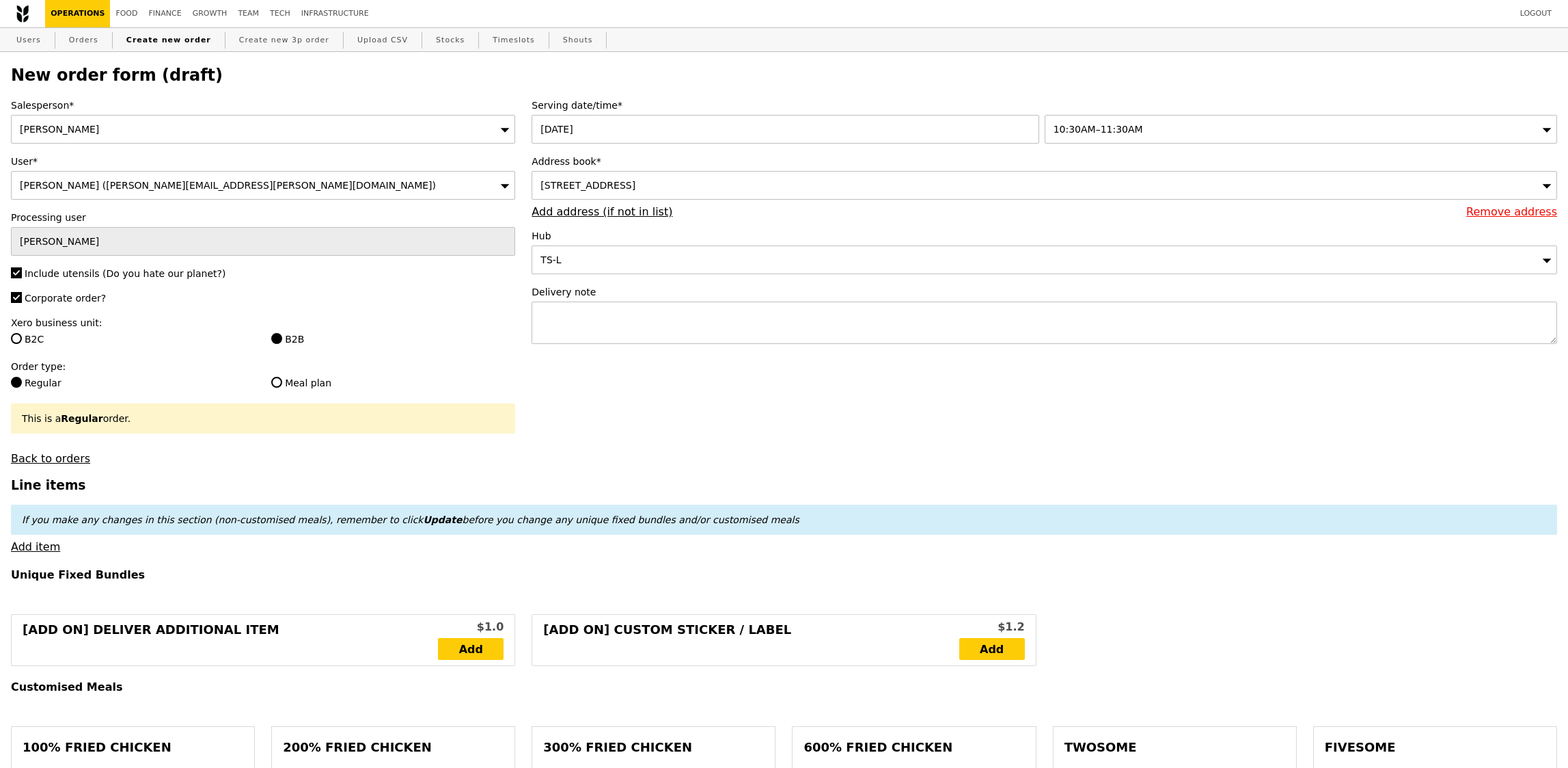
type input "Confirm"
click at [641, 338] on textarea at bounding box center [1044, 322] width 1025 height 42
paste textarea "P8591"
type textarea "To deliver with P8591"
click at [738, 195] on div "[STREET_ADDRESS]" at bounding box center [1044, 185] width 1025 height 29
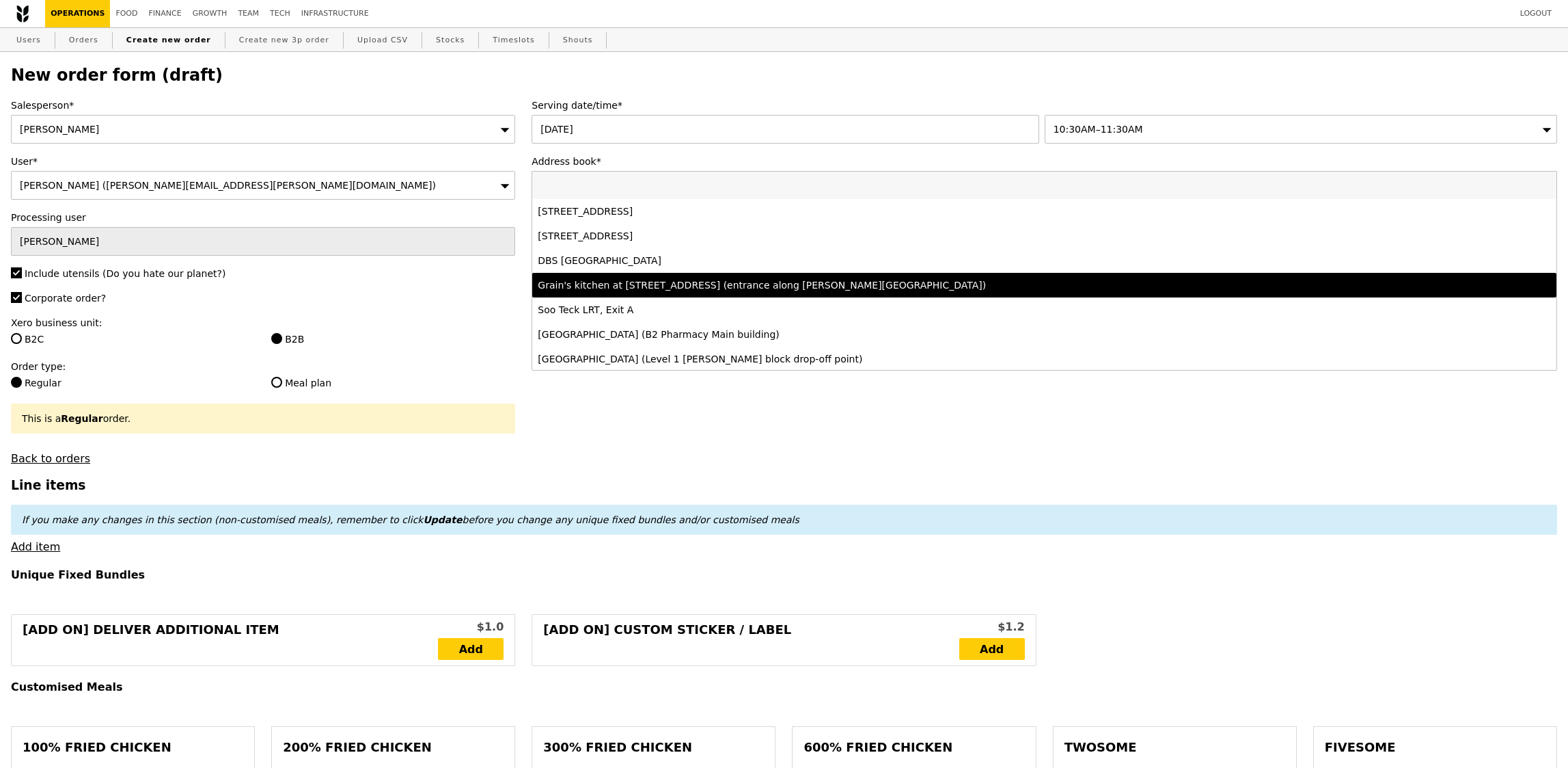
click at [714, 280] on div "Grain's kitchen at [STREET_ADDRESS] (entrance along [PERSON_NAME][GEOGRAPHIC_DA…" at bounding box center [917, 285] width 760 height 14
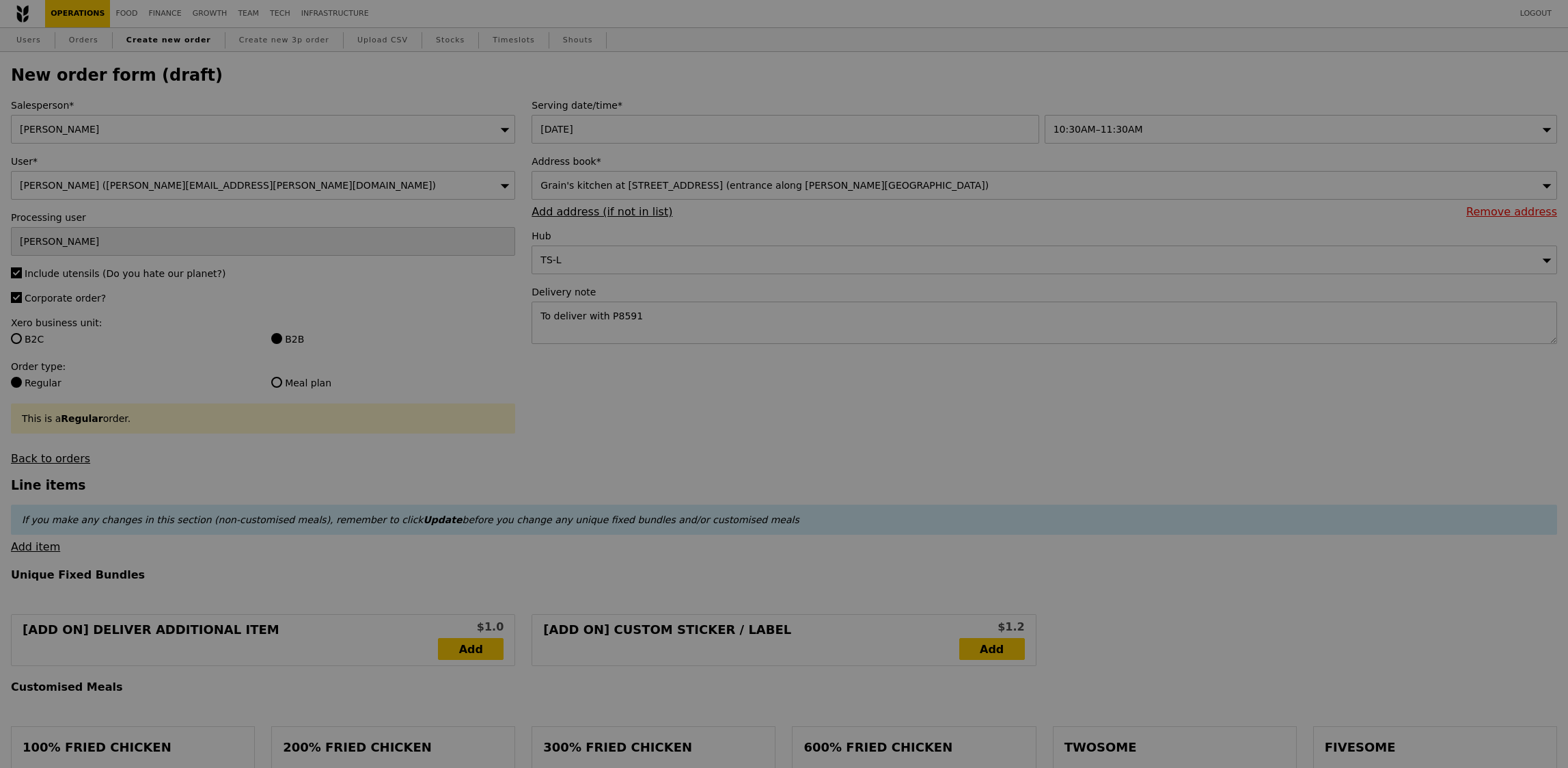
type input "Confirm"
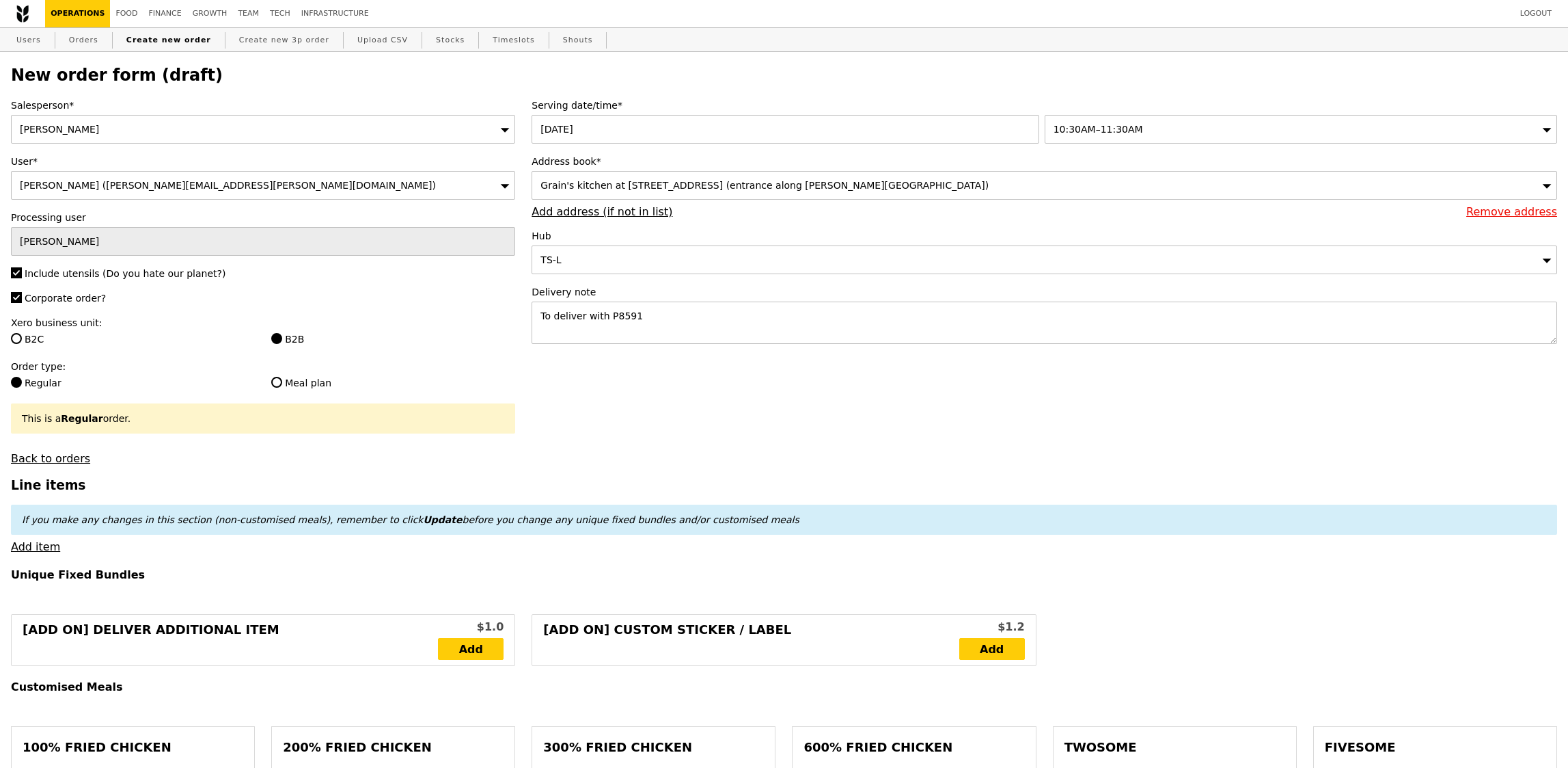
click at [41, 546] on link "Add item" at bounding box center [36, 546] width 49 height 13
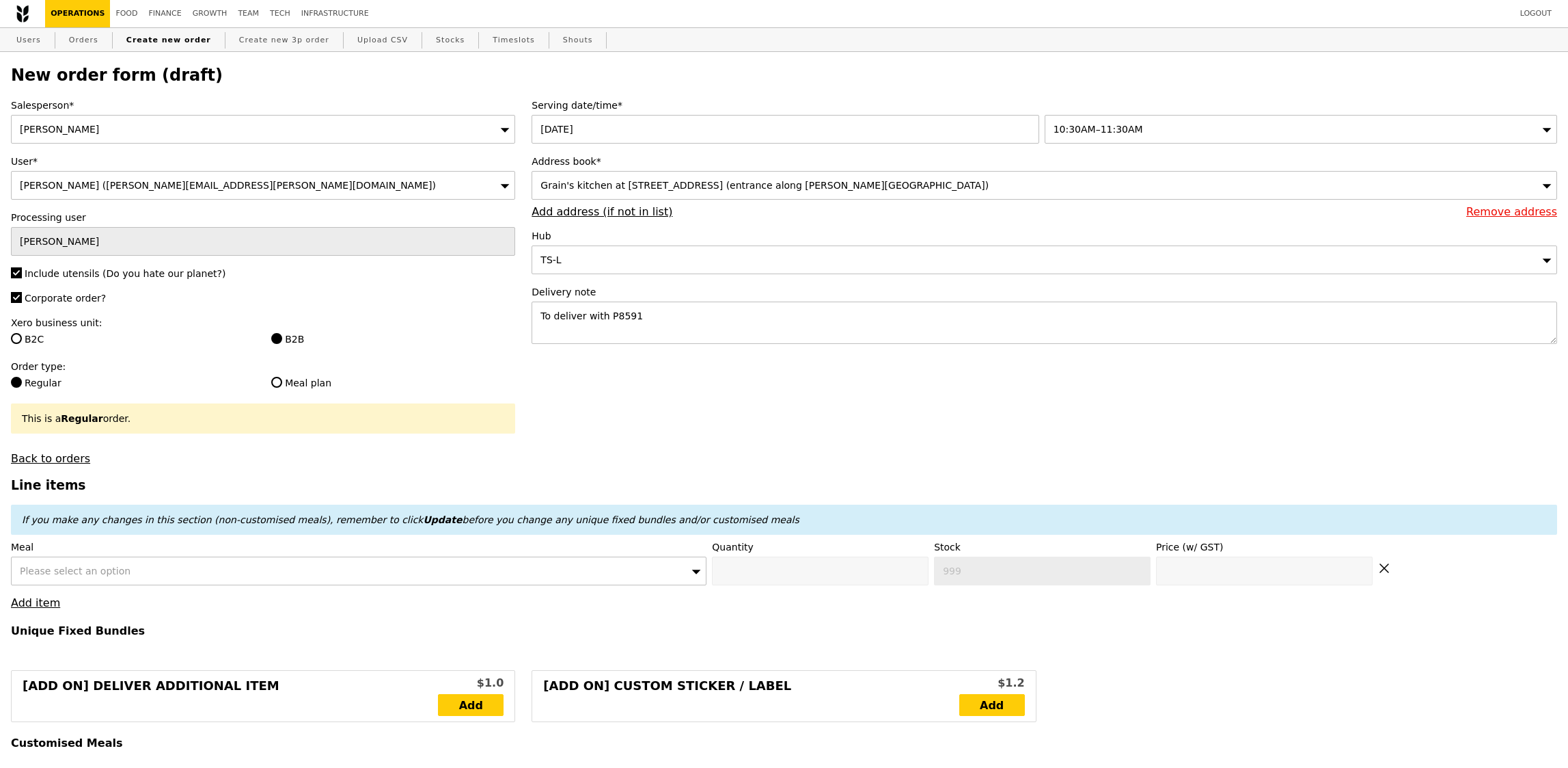
click at [54, 579] on div "Please select an option" at bounding box center [358, 571] width 696 height 29
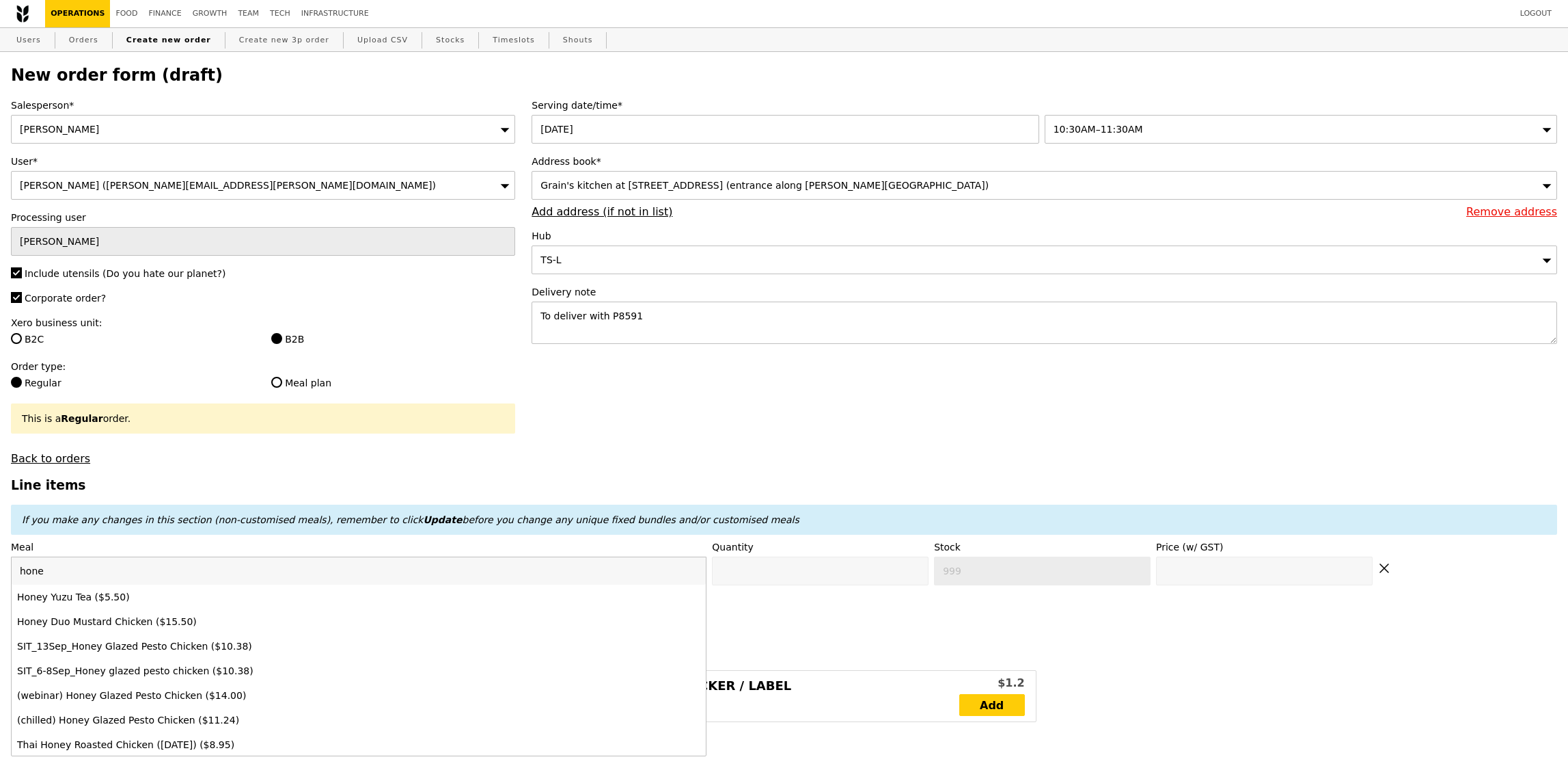
type input "honey"
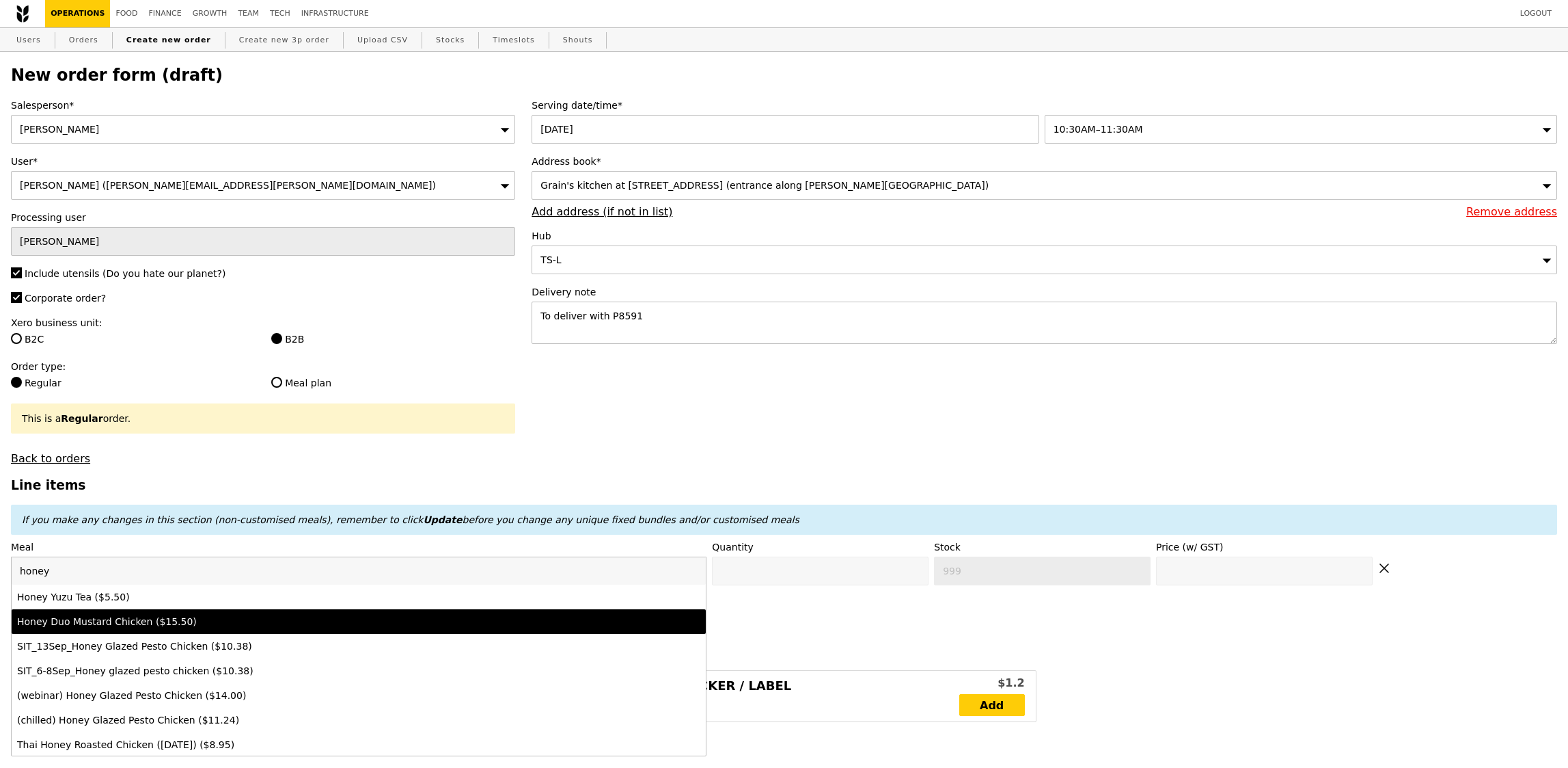
type input "Confirm anyway"
type input "0"
type input "415"
type input "15.5"
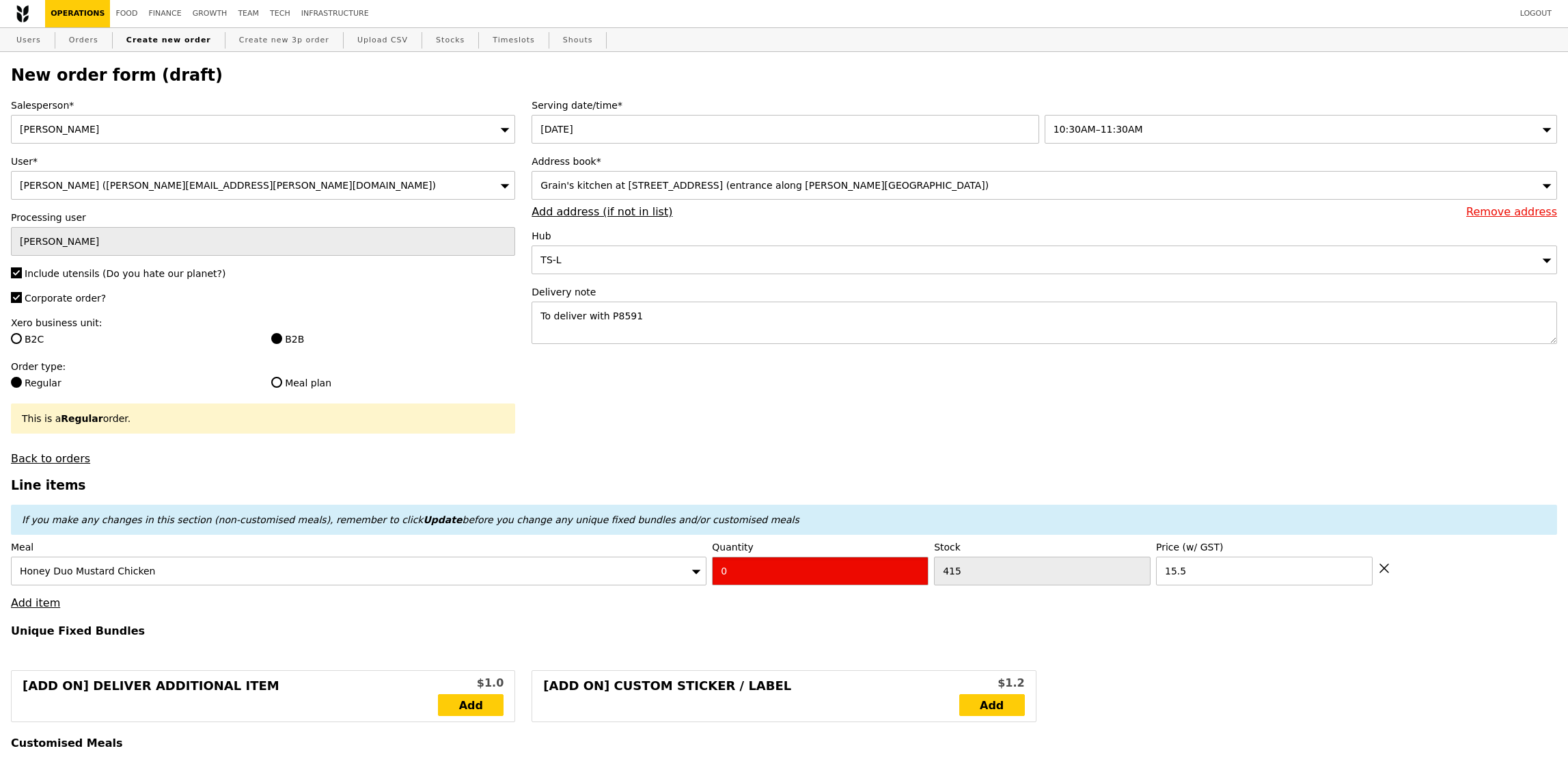
click at [766, 559] on input "0" at bounding box center [820, 571] width 216 height 29
click at [766, 560] on input "0" at bounding box center [820, 571] width 216 height 29
type input "Confirm"
type input "1"
click at [753, 629] on h4 "Unique Fixed Bundles" at bounding box center [784, 630] width 1546 height 13
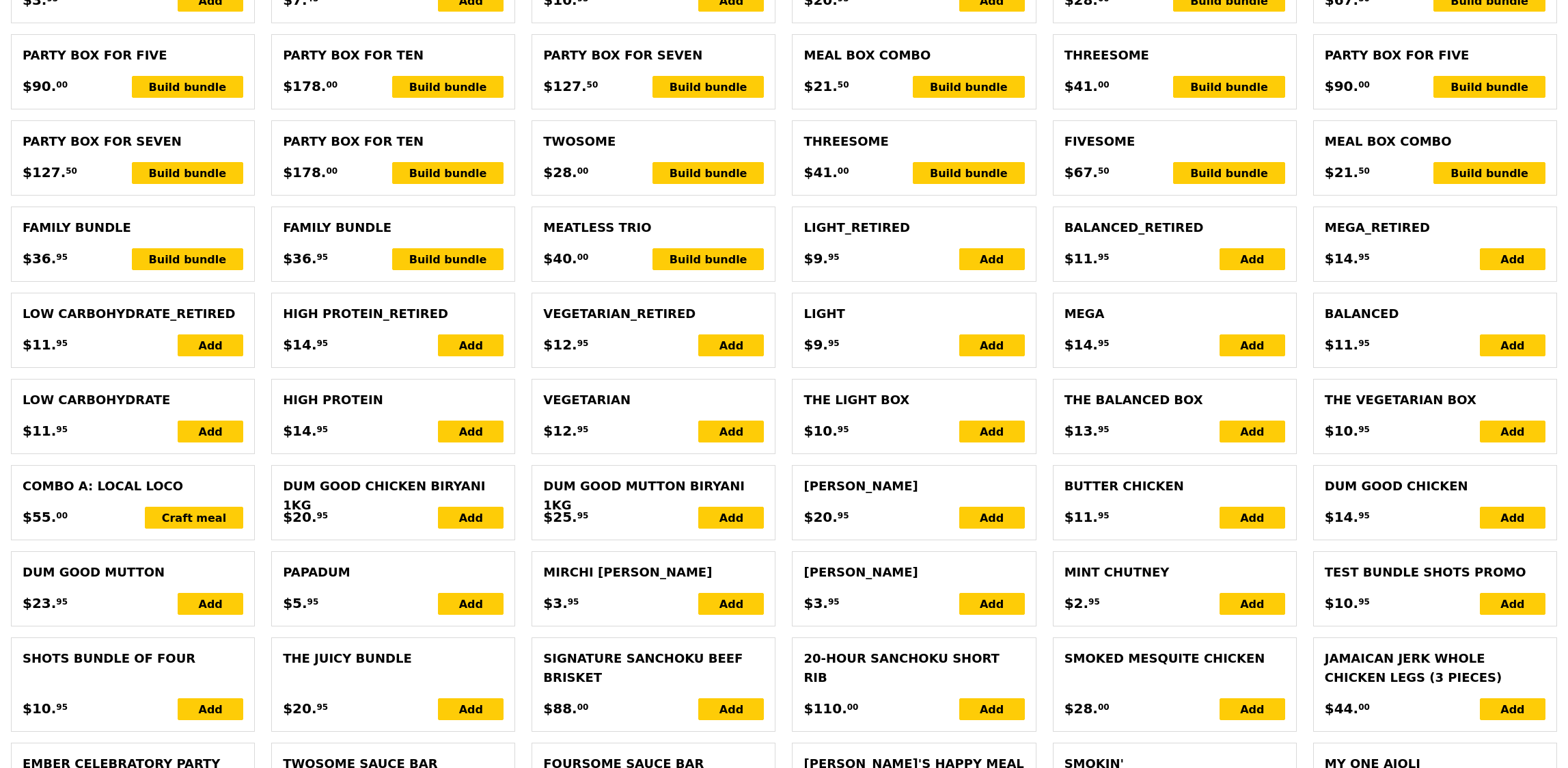
type input "Loading..."
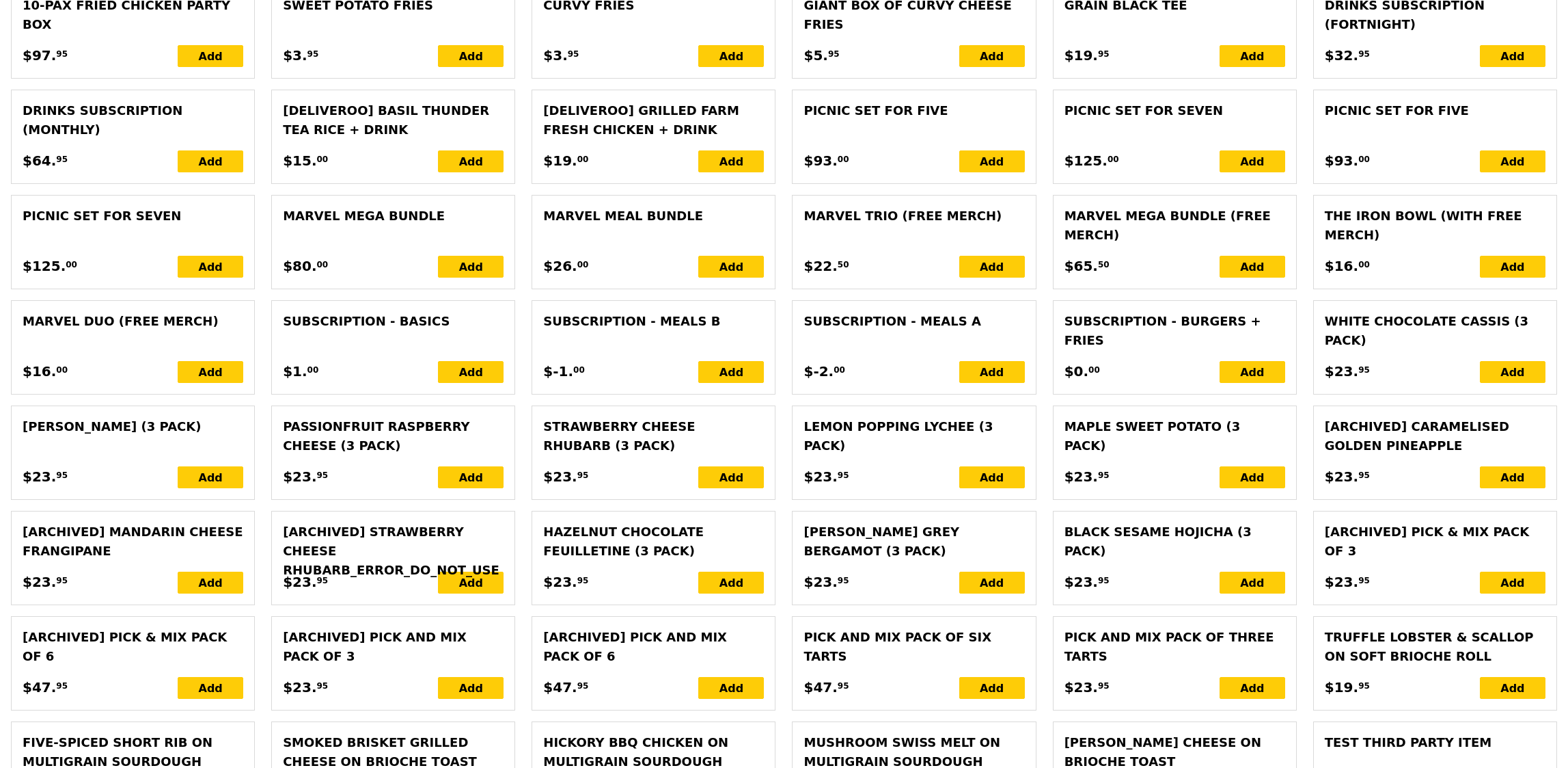
type input "15.50"
type input "0.00"
type input "15.50"
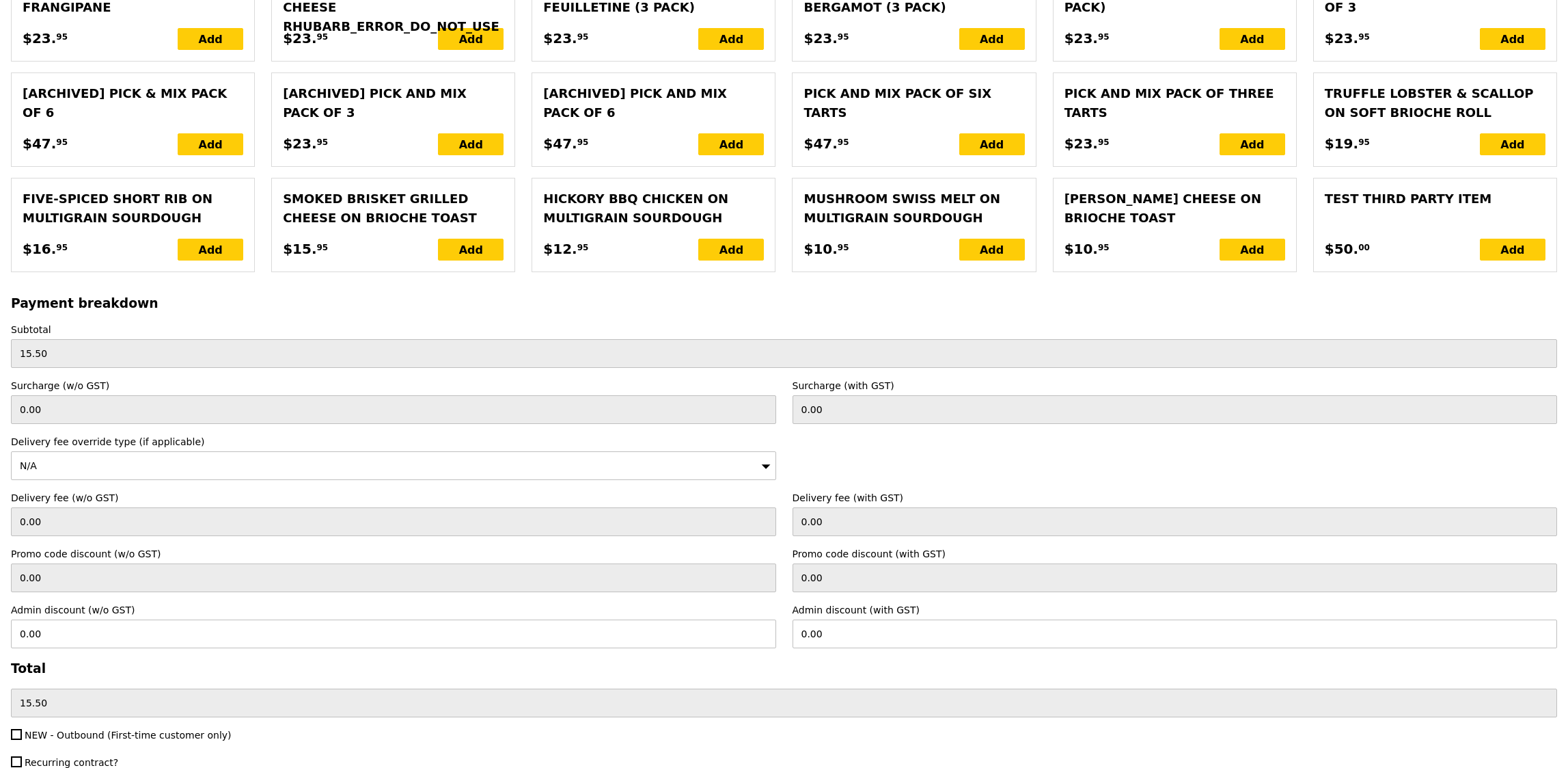
scroll to position [2724, 0]
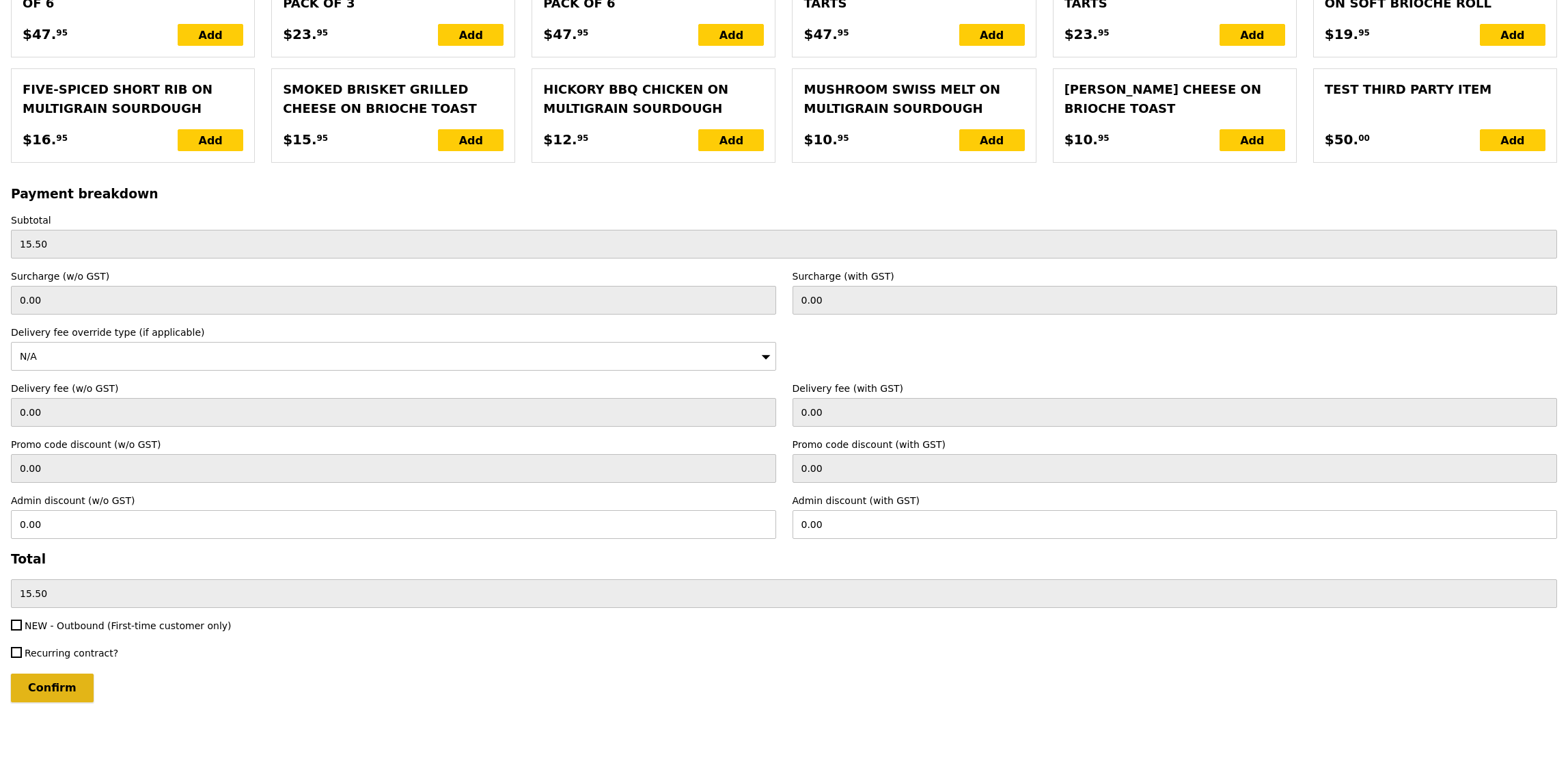
click at [59, 686] on input "Confirm" at bounding box center [52, 688] width 83 height 29
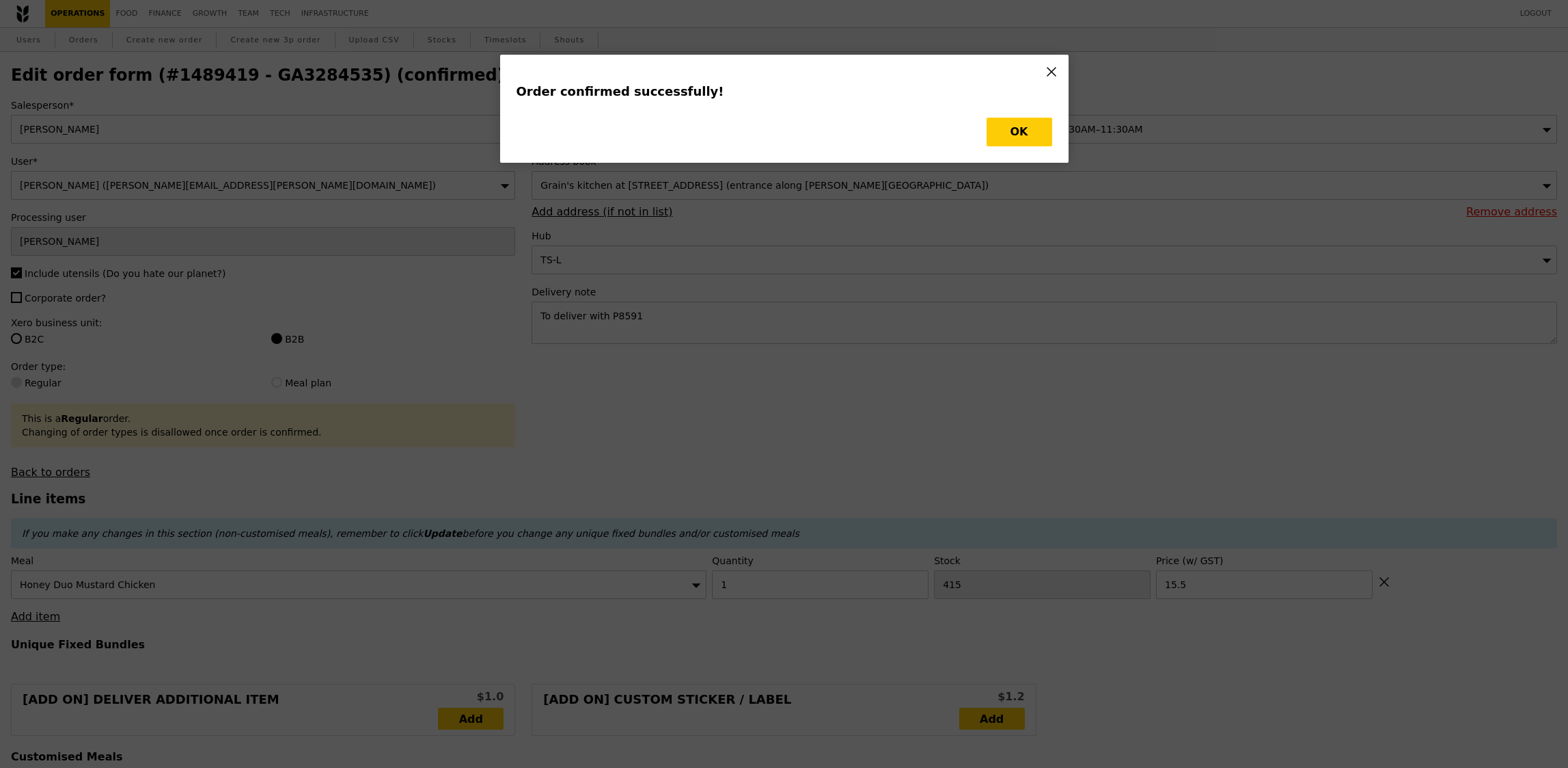
type input "Loading..."
checkbox input "false"
type input "15.50"
click at [1006, 145] on button "OK" at bounding box center [1019, 132] width 66 height 29
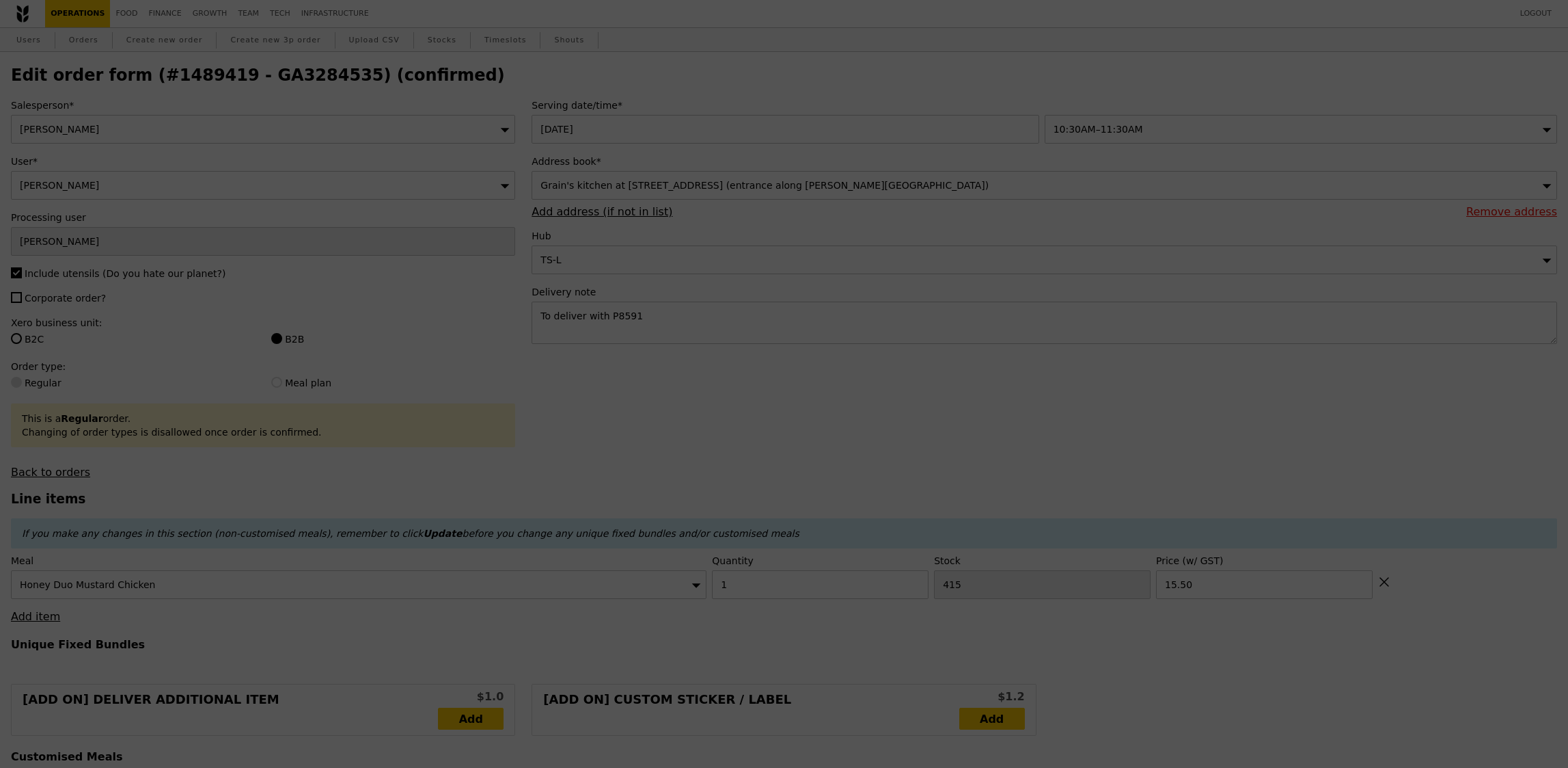
type input "414"
type input "Update"
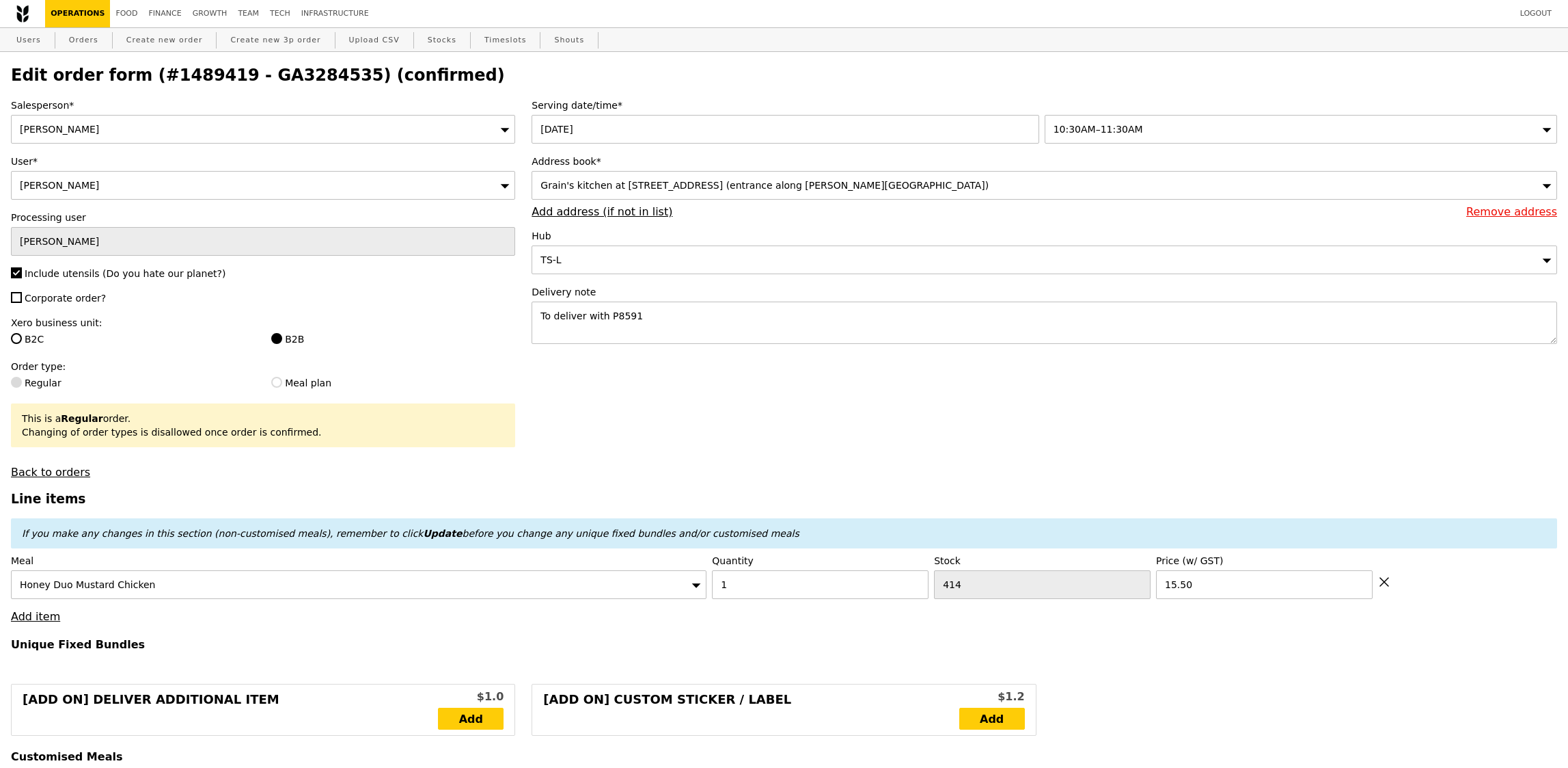
click at [260, 80] on h2 "Edit order form (#1489419 - GA3284535) (confirmed)" at bounding box center [784, 75] width 1546 height 19
copy h2 "GA3284535"
click at [80, 45] on link "Orders" at bounding box center [84, 40] width 41 height 25
select select "100"
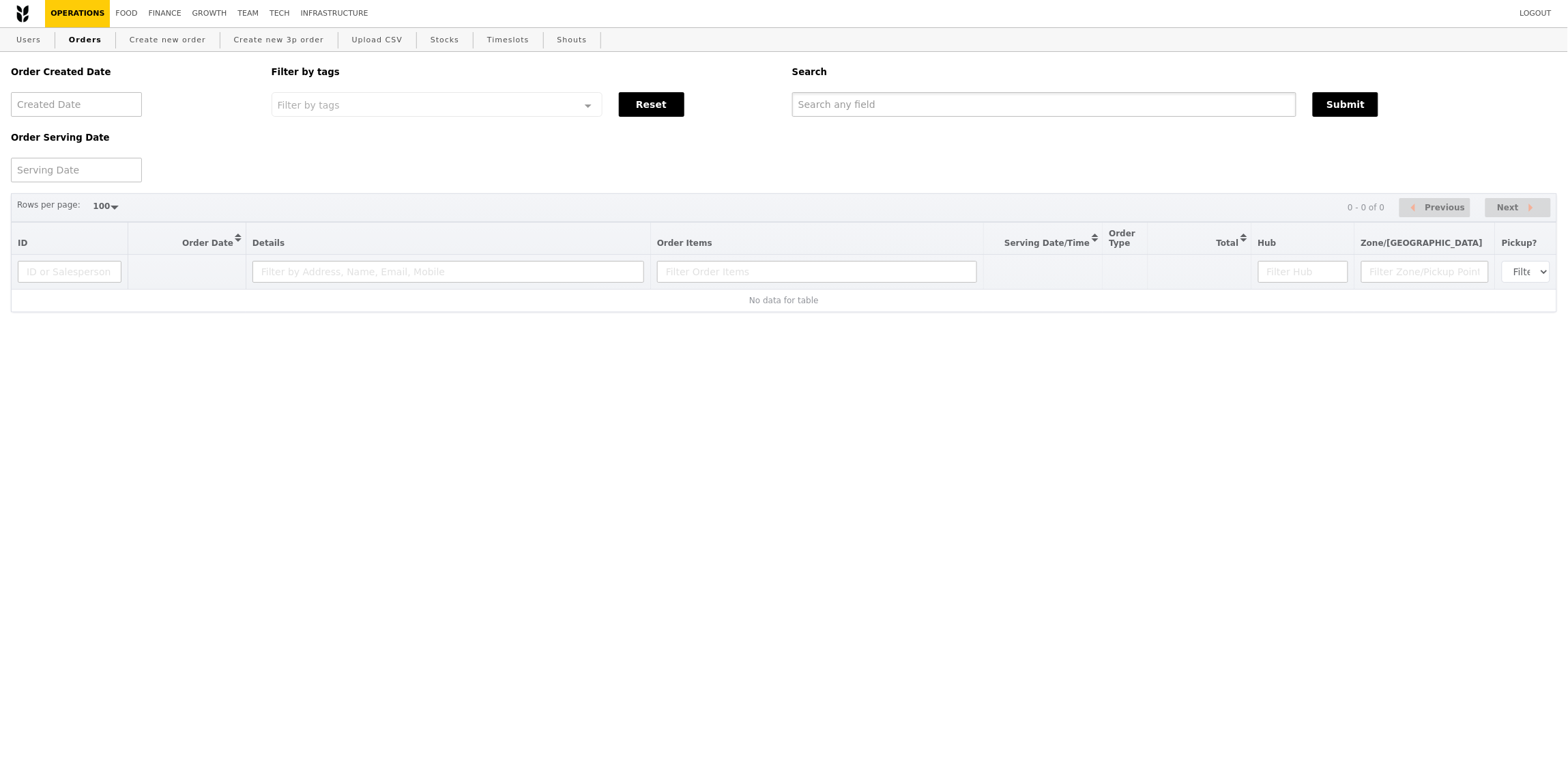
click at [1147, 106] on input "text" at bounding box center [1044, 104] width 504 height 24
paste input "GA3284535"
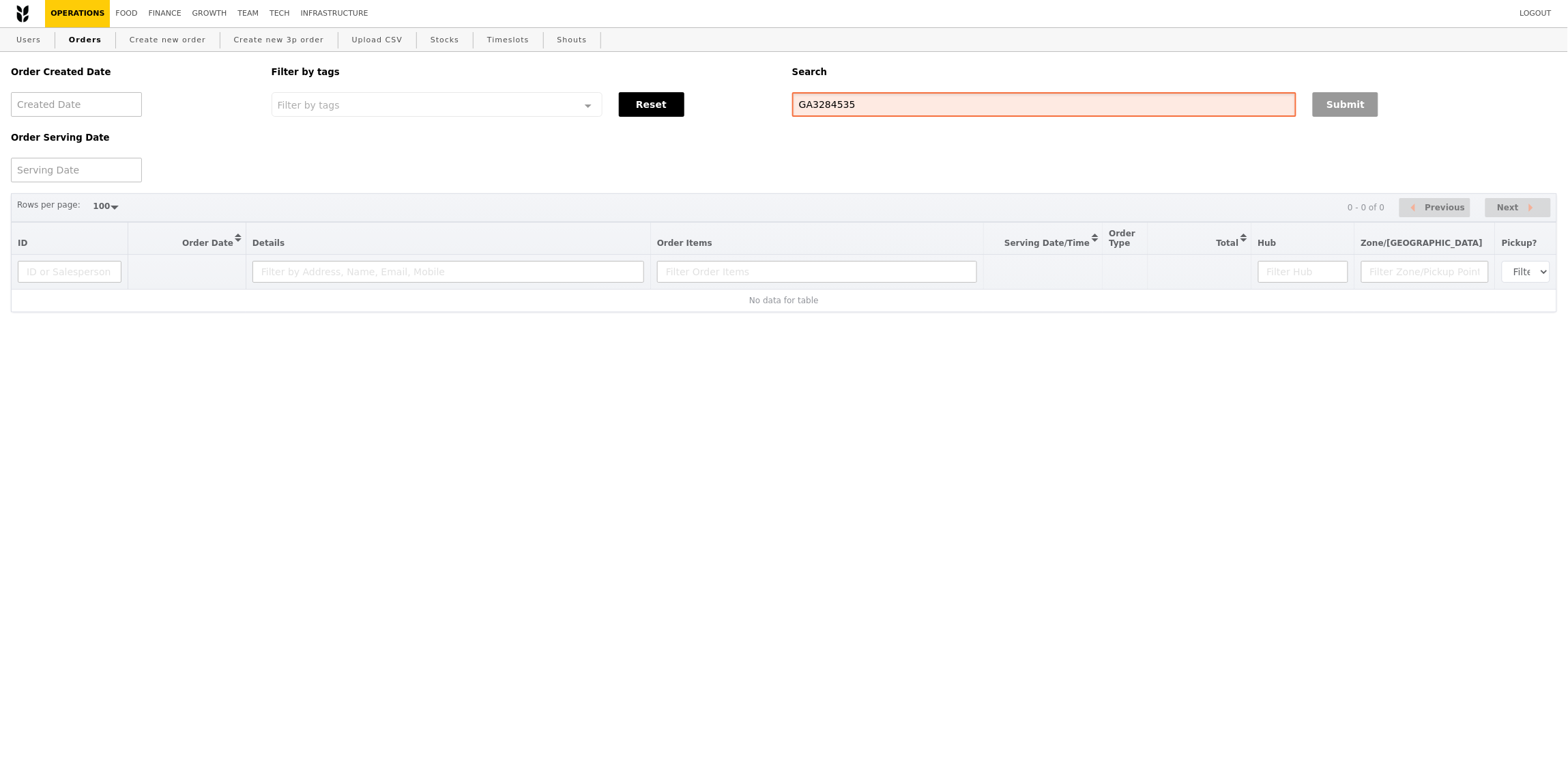
type input "GA3284535"
click at [1361, 105] on button "Submit" at bounding box center [1346, 104] width 66 height 24
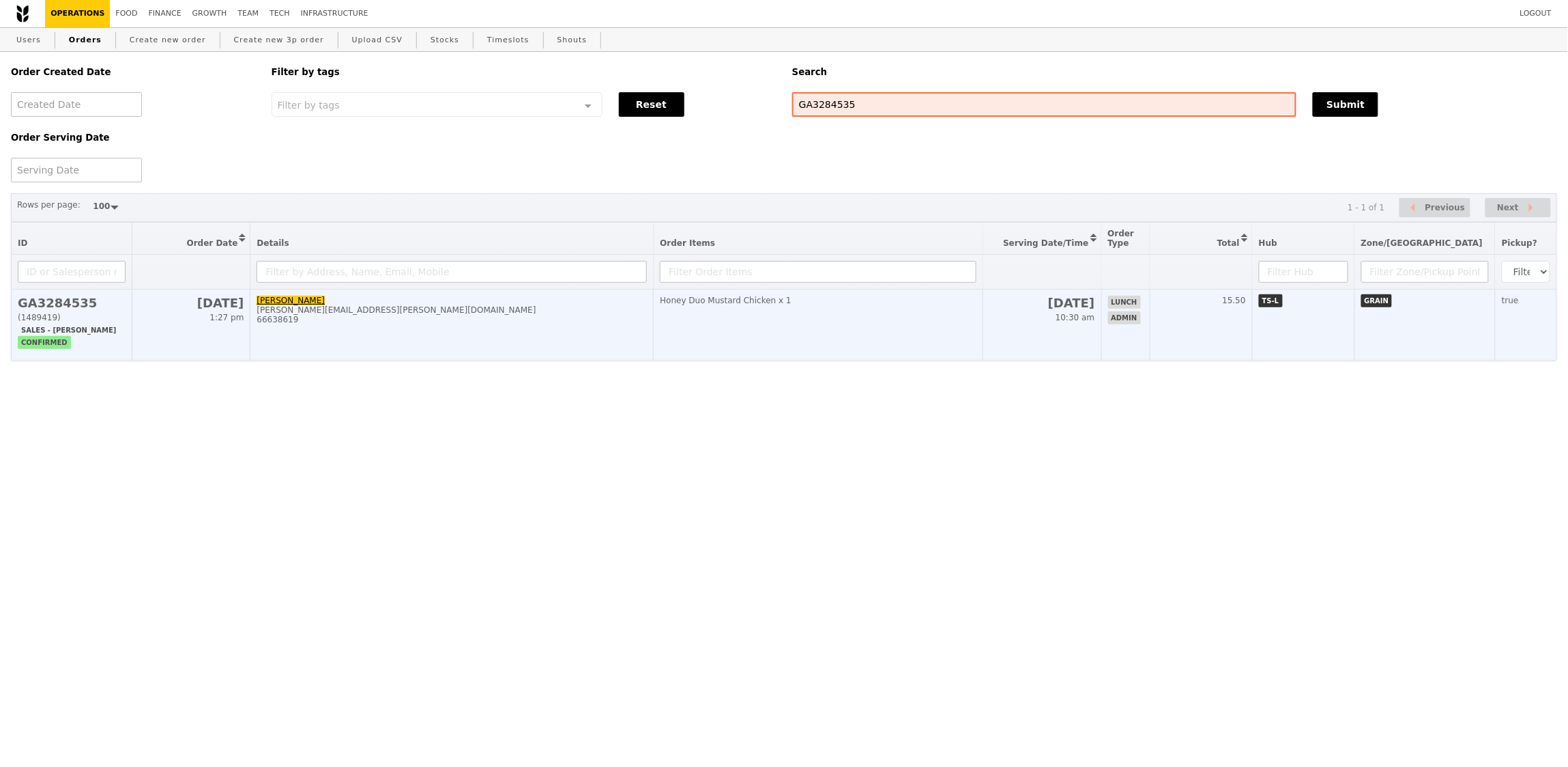
click at [1059, 339] on td "[DATE] 10:30 am" at bounding box center [1042, 325] width 119 height 71
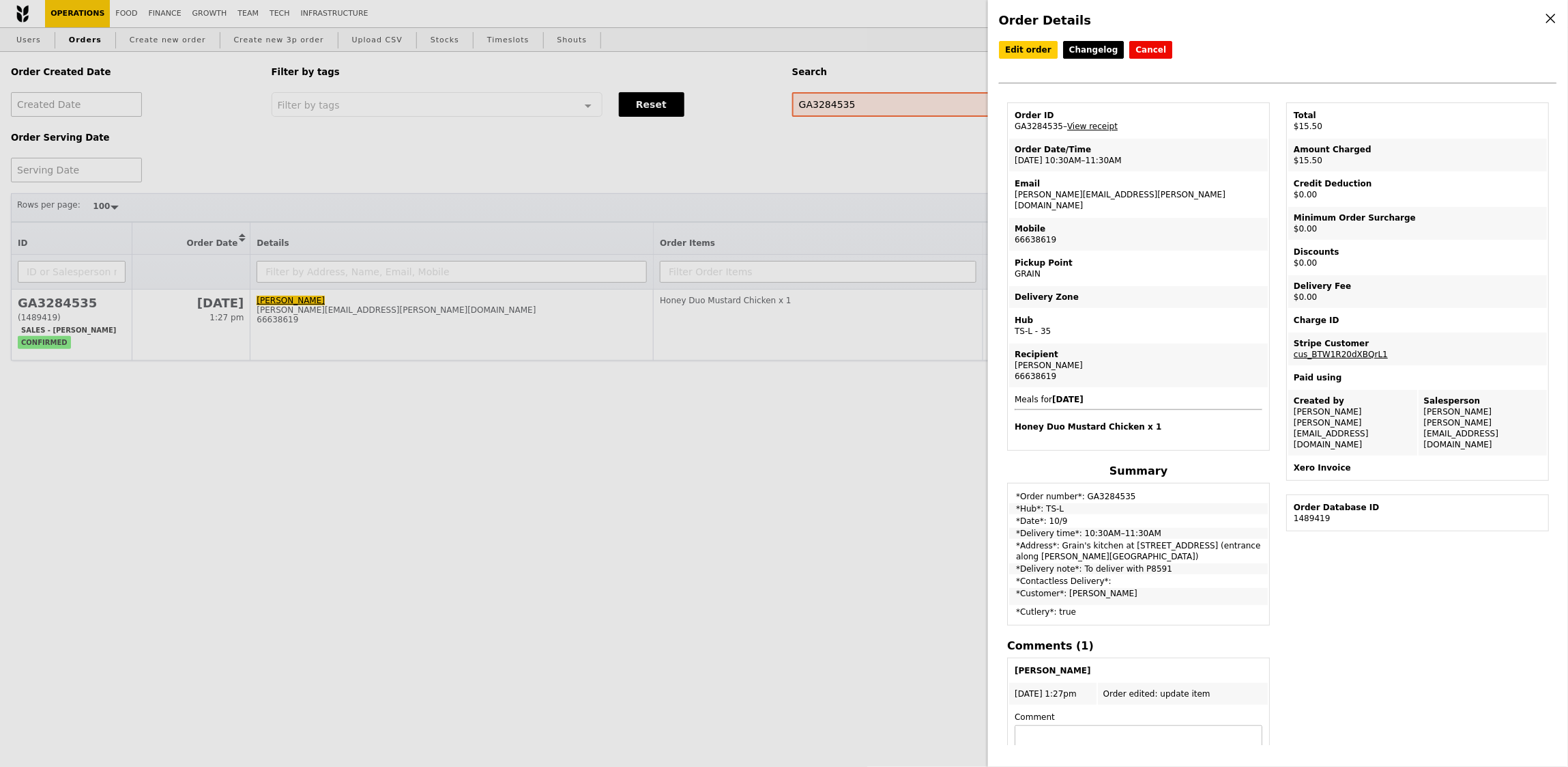
click at [1406, 611] on div "Edit order Changelog Cancel Order ID GA3284535 – View receipt Order Date/Time […" at bounding box center [1278, 392] width 558 height 704
click at [1048, 122] on td "Order ID GA3284535 – View receipt" at bounding box center [1138, 121] width 258 height 33
copy td "GA3284535"
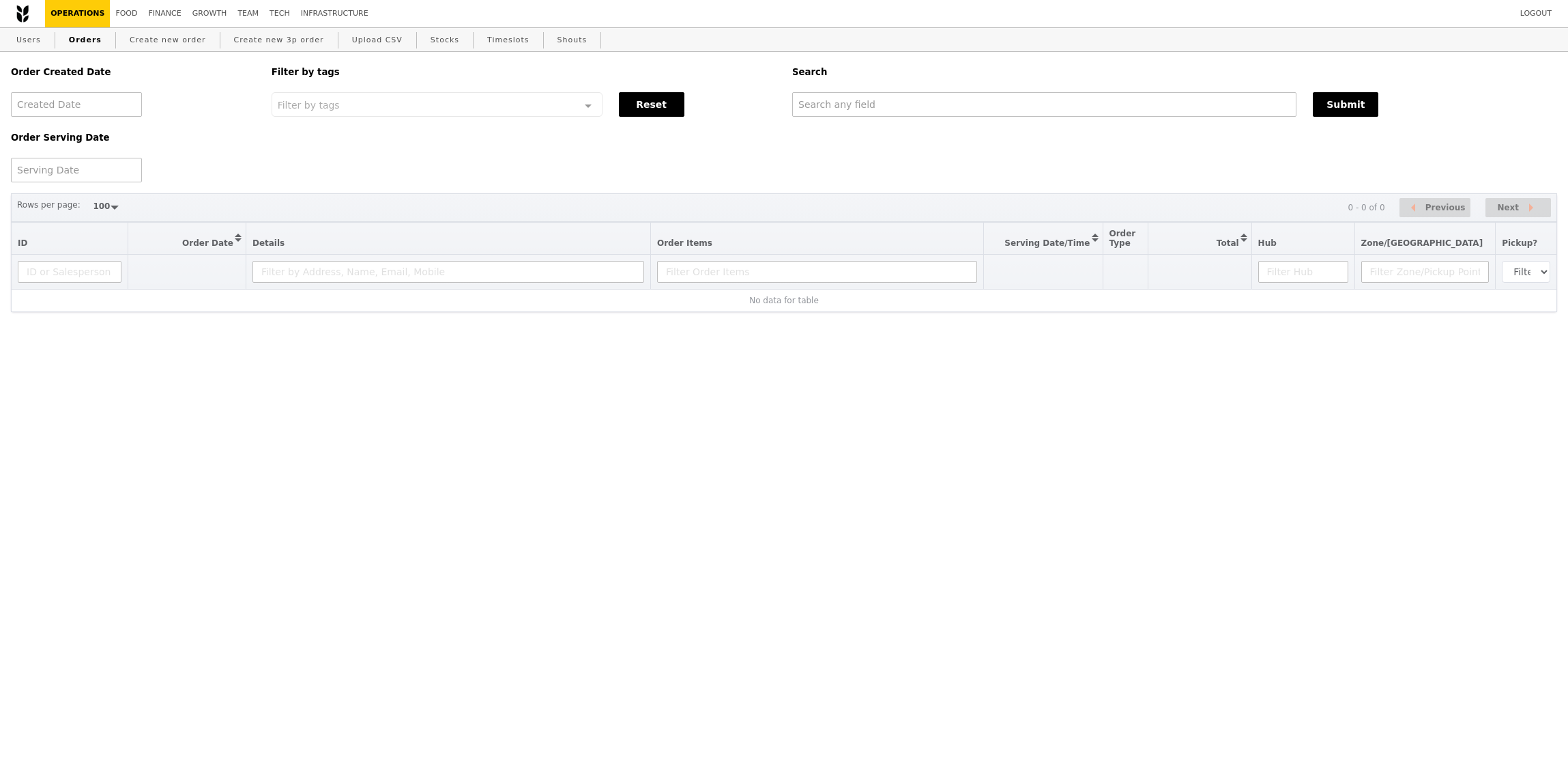
select select "100"
click at [1098, 98] on input "text" at bounding box center [1044, 104] width 504 height 24
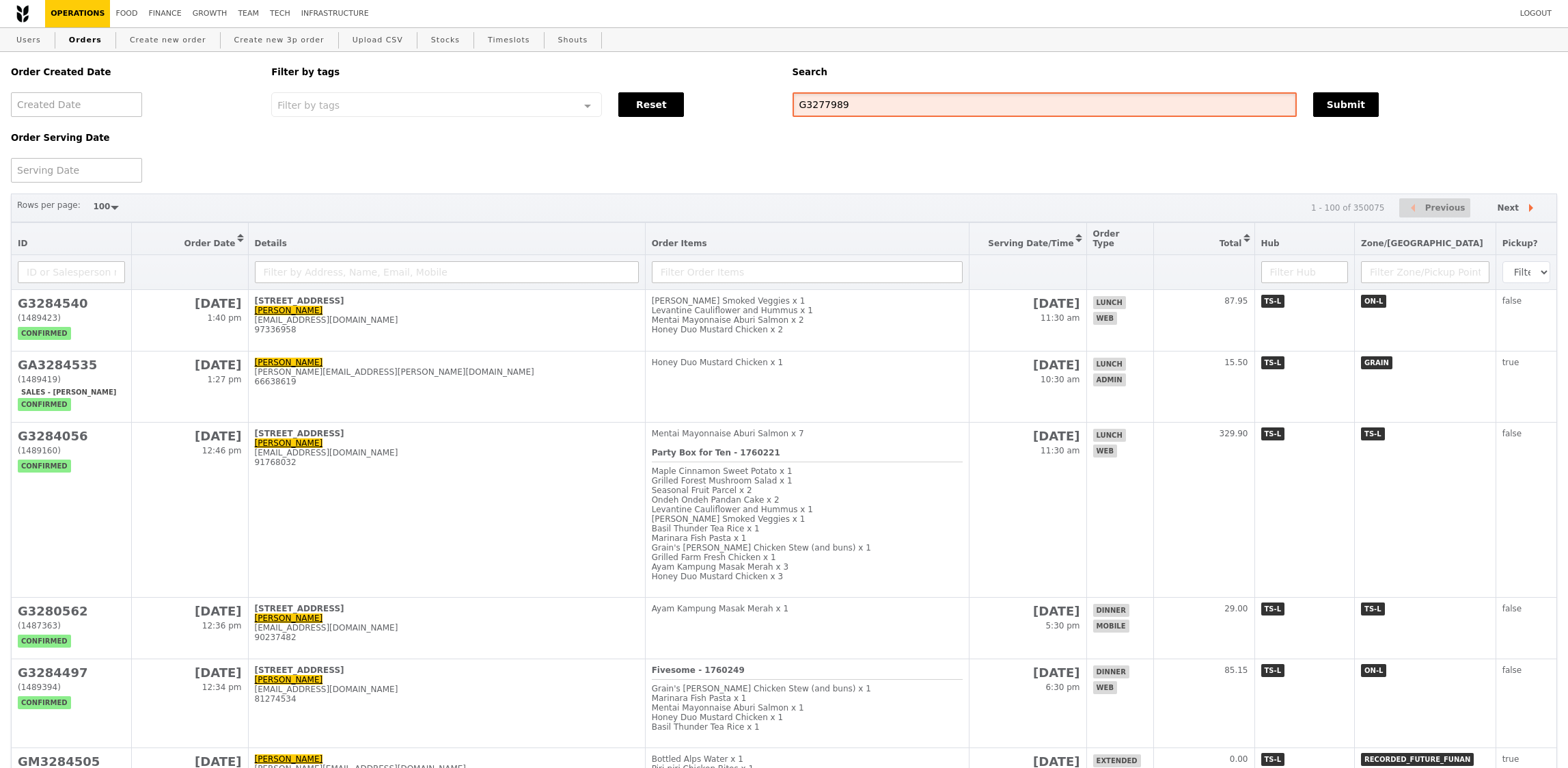
type input "G3277989"
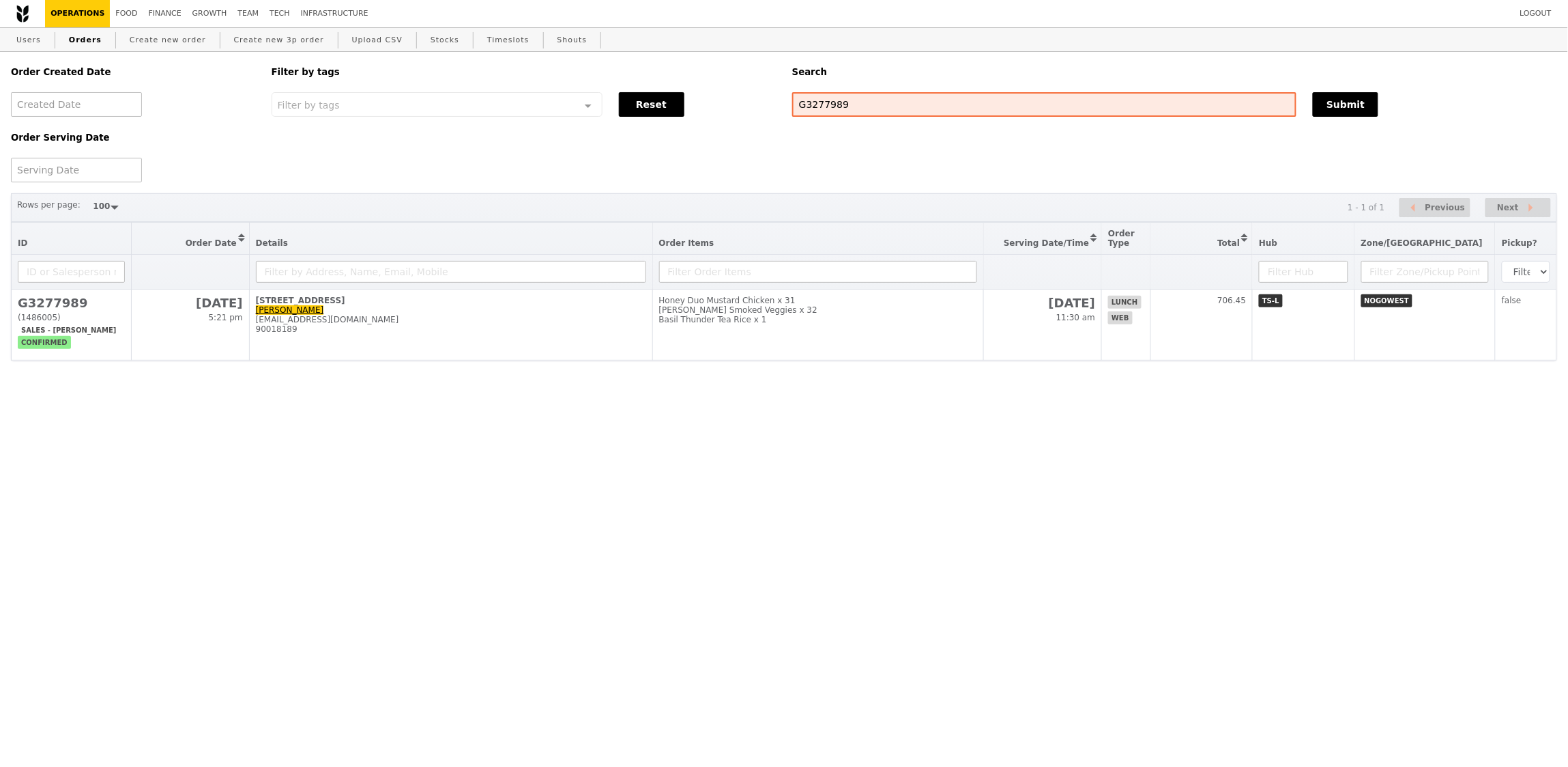
click at [996, 371] on div "Order Created Date Order Serving Date Filter by tags Filter by tags Meal_Plan W…" at bounding box center [784, 230] width 1568 height 356
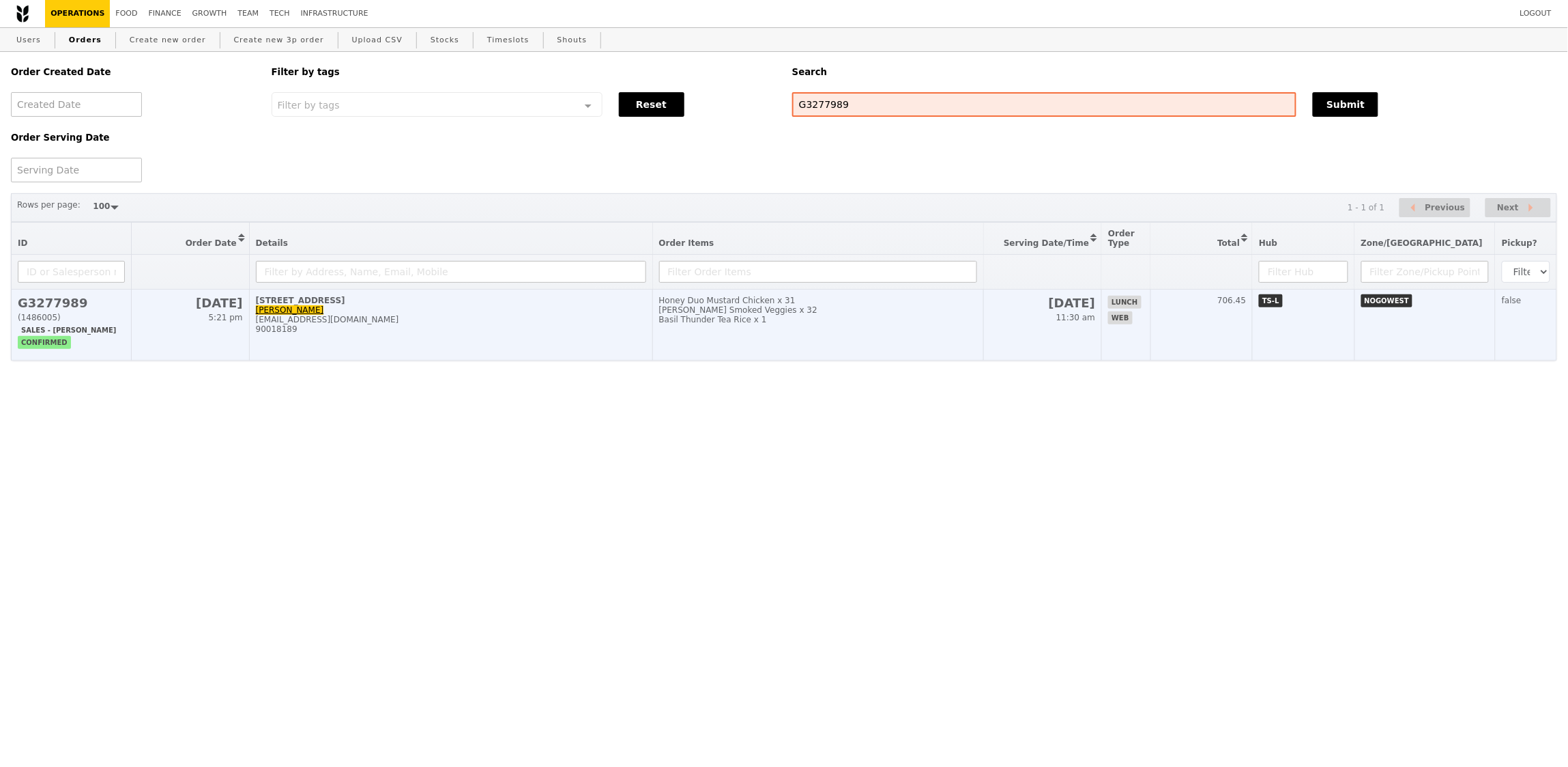
click at [963, 340] on td "Honey Duo Mustard Chicken x 31 Rosemary Smoked Veggies x 32 Basil Thunder Tea R…" at bounding box center [818, 325] width 331 height 71
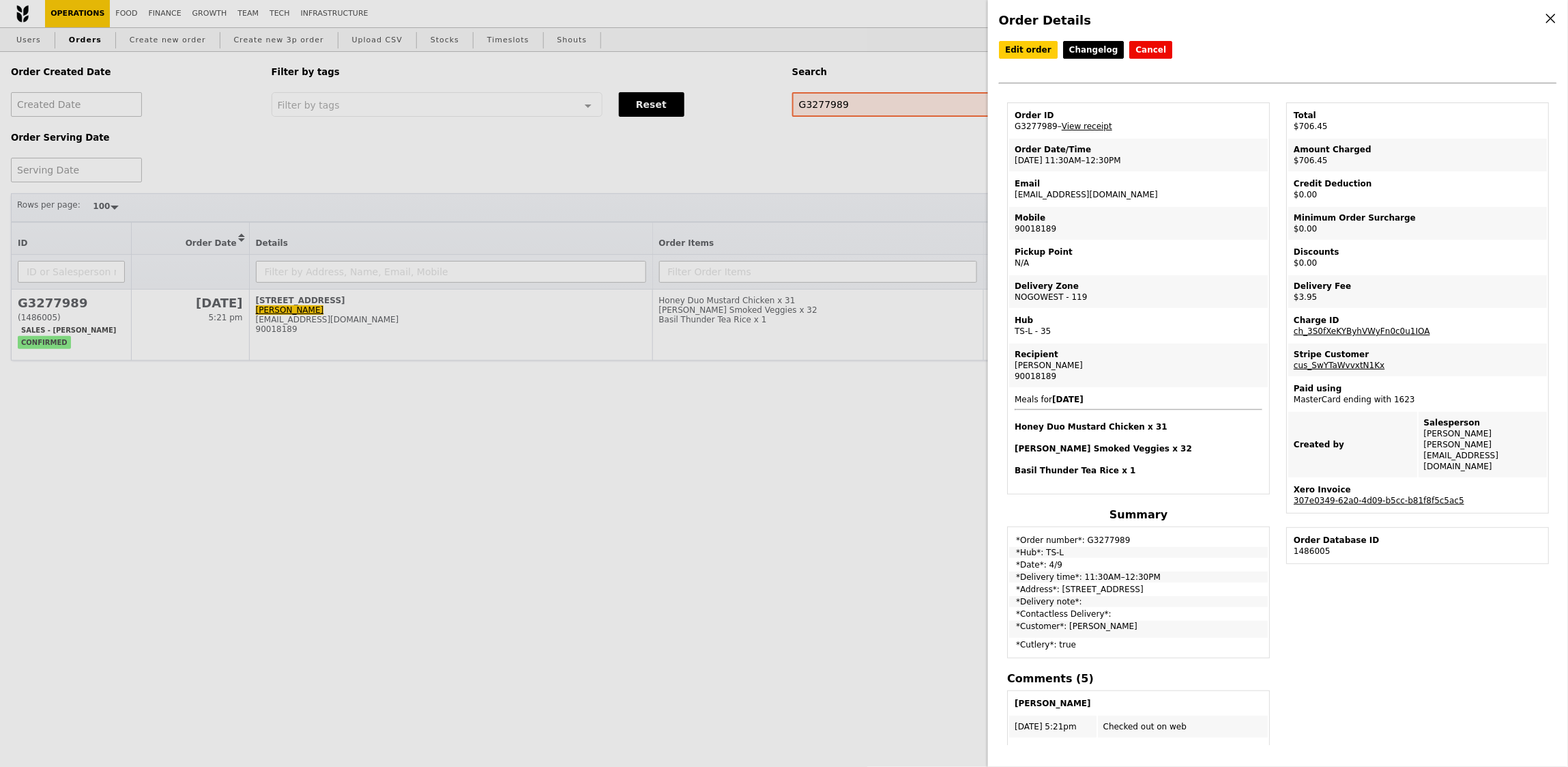
click at [1039, 126] on td "Order ID G3277989 – View receipt" at bounding box center [1138, 121] width 258 height 33
copy td "G3277989"
click at [1081, 194] on td "Email bella.wee@resmed.com.sg" at bounding box center [1138, 188] width 258 height 33
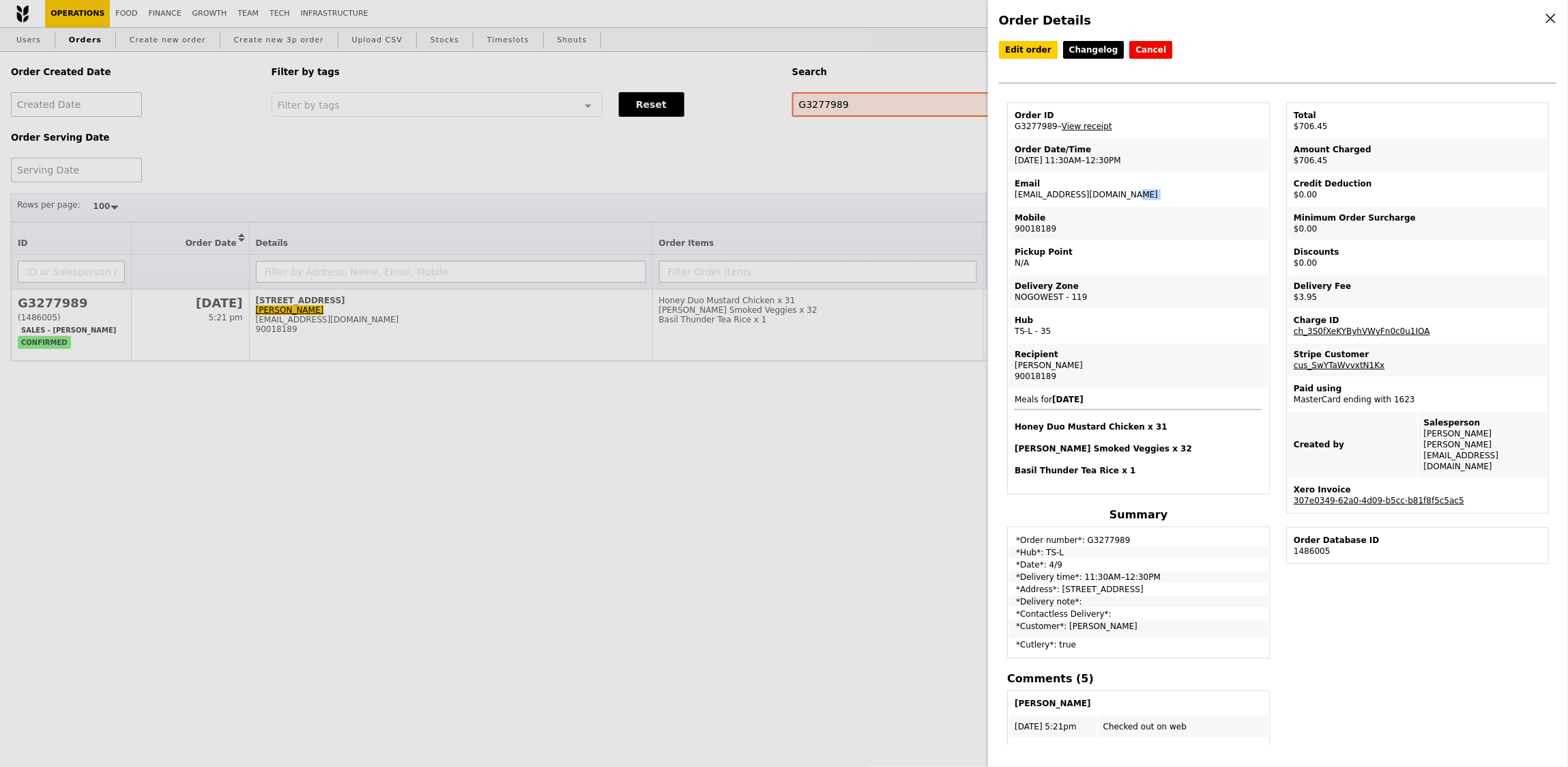
click at [1081, 194] on td "Email bella.wee@resmed.com.sg" at bounding box center [1138, 188] width 258 height 33
copy td "bella.wee@resmed.com.sg"
